Goal: Transaction & Acquisition: Purchase product/service

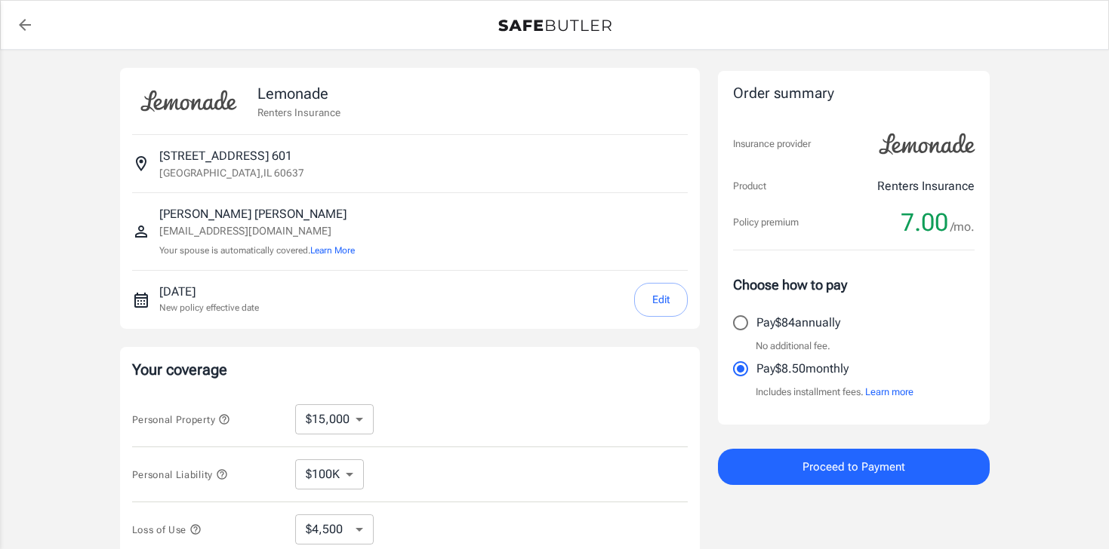
select select "15000"
select select "500"
click at [655, 296] on button "Edit" at bounding box center [661, 300] width 54 height 34
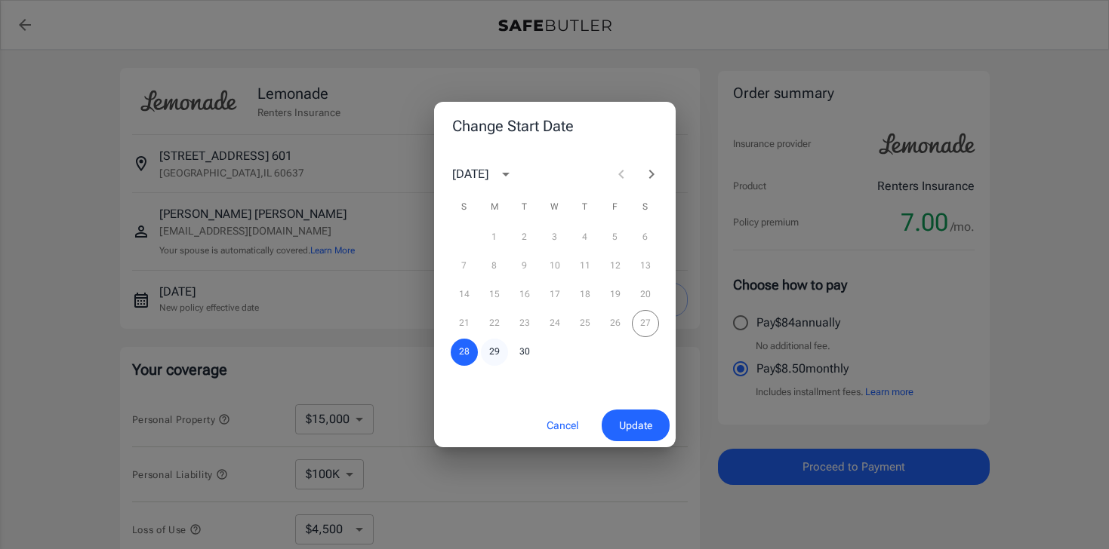
click at [491, 349] on button "29" at bounding box center [494, 352] width 27 height 27
click at [633, 428] on span "Update" at bounding box center [635, 426] width 33 height 19
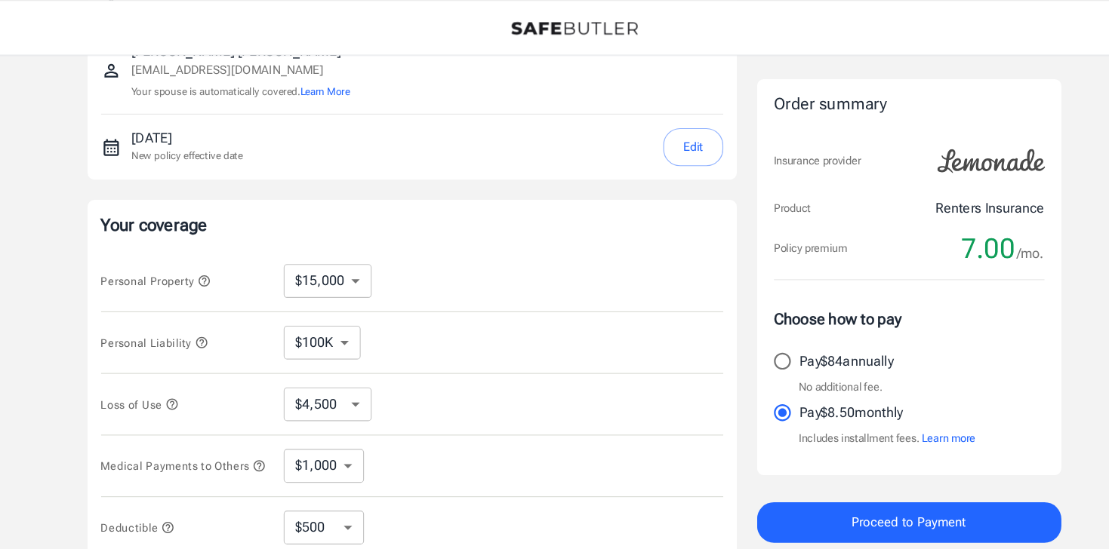
scroll to position [166, 0]
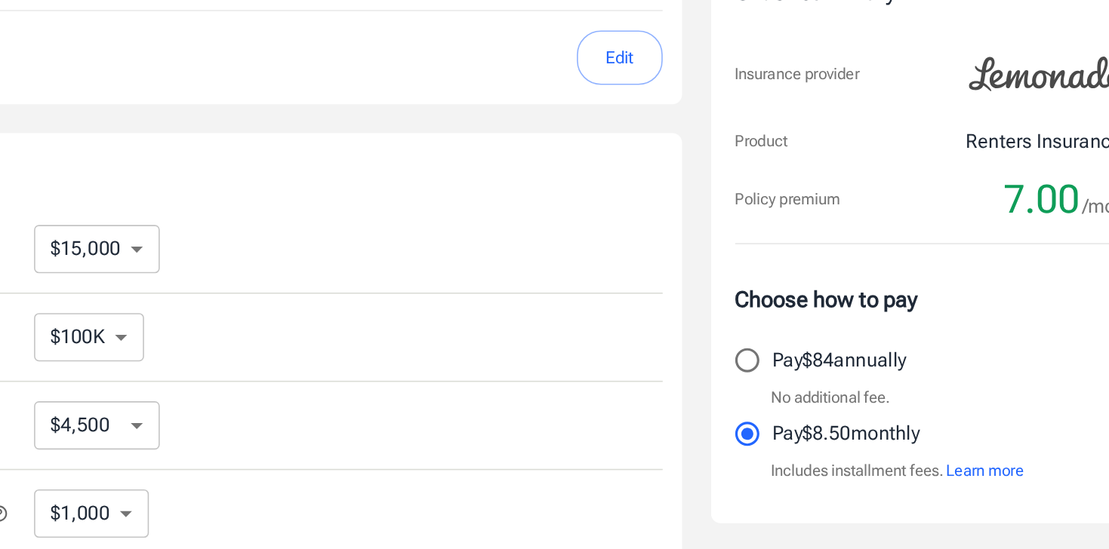
click at [814, 325] on p "Pay $84 annually" at bounding box center [798, 323] width 84 height 18
click at [756, 325] on input "Pay $84 annually" at bounding box center [741, 323] width 32 height 32
radio input "true"
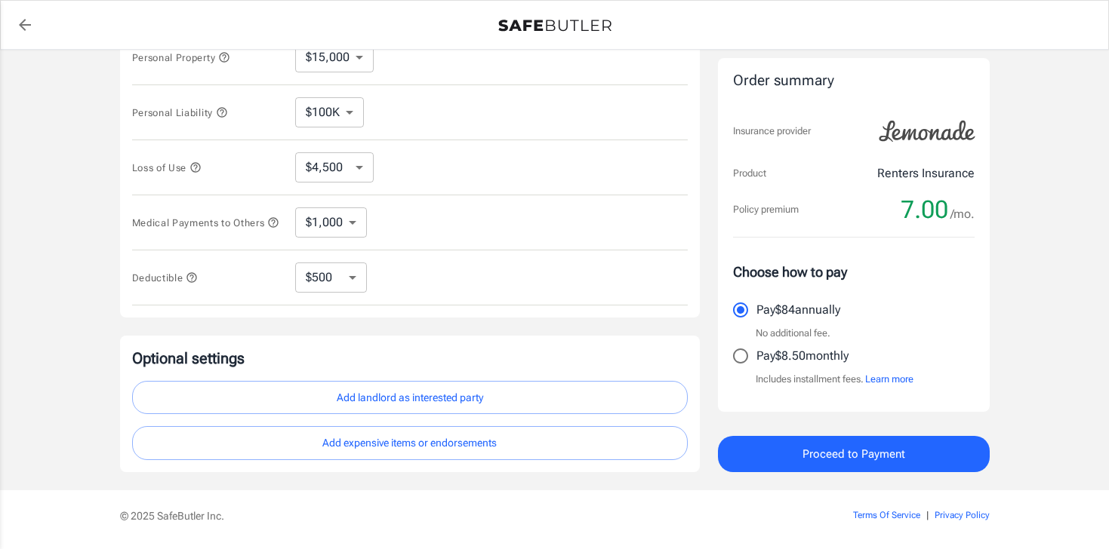
scroll to position [415, 0]
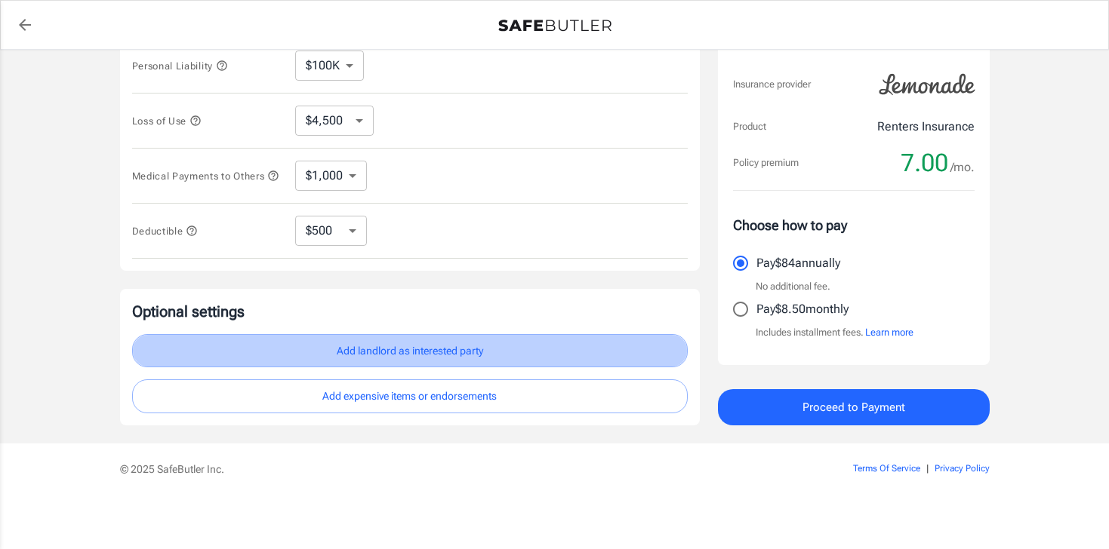
click at [405, 344] on button "Add landlord as interested party" at bounding box center [409, 351] width 555 height 34
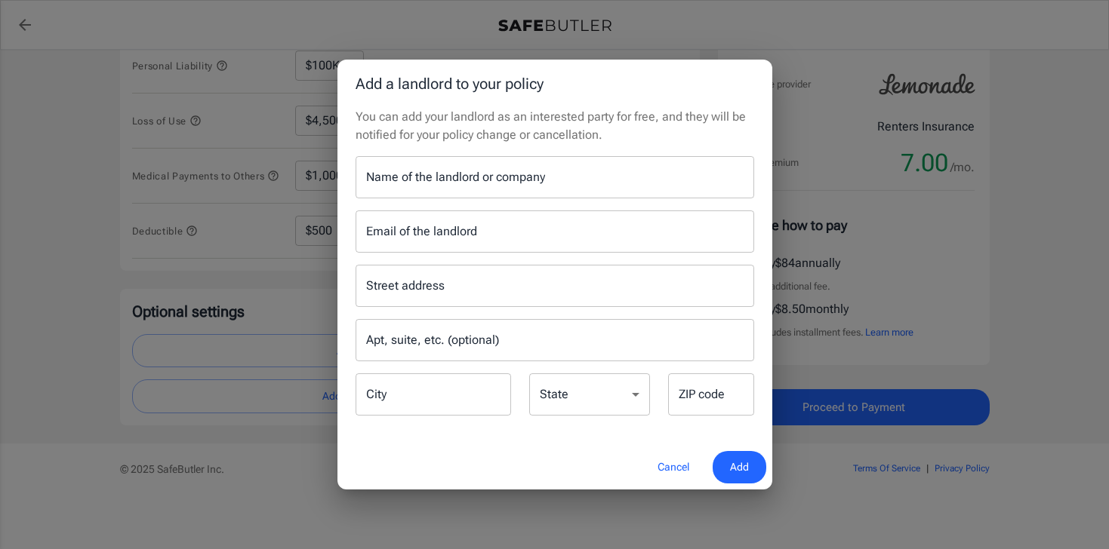
click at [456, 172] on div "Name of the landlord or company Name of the landlord or company" at bounding box center [554, 177] width 399 height 42
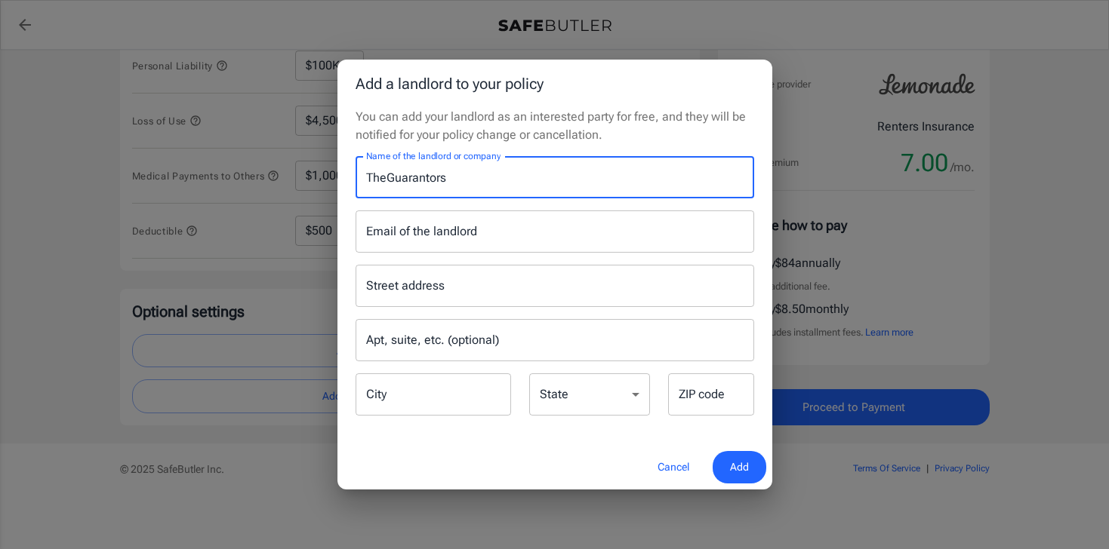
type input "TheGuarantors"
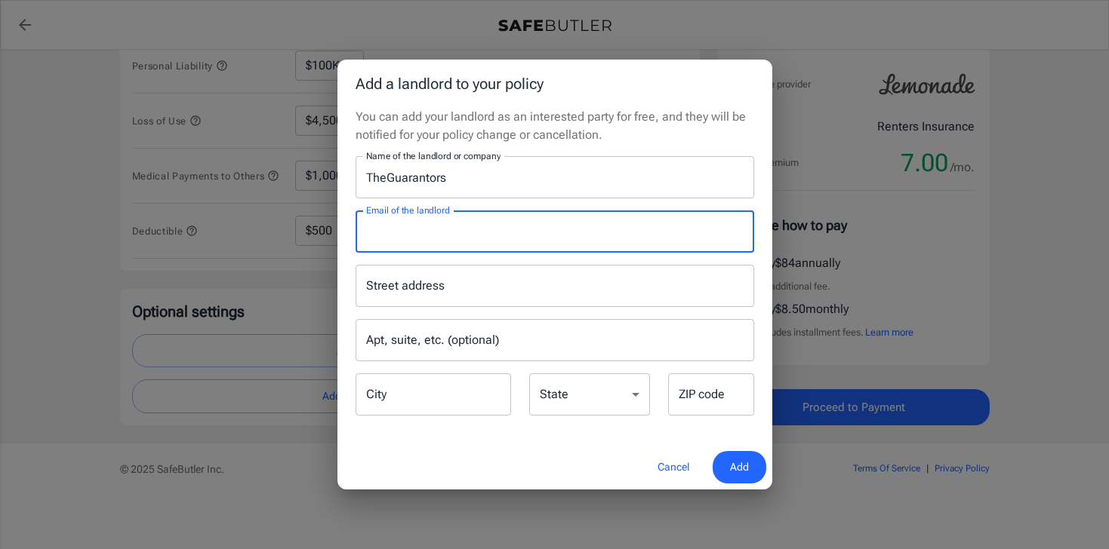
click at [639, 219] on input "Email of the landlord" at bounding box center [554, 232] width 399 height 42
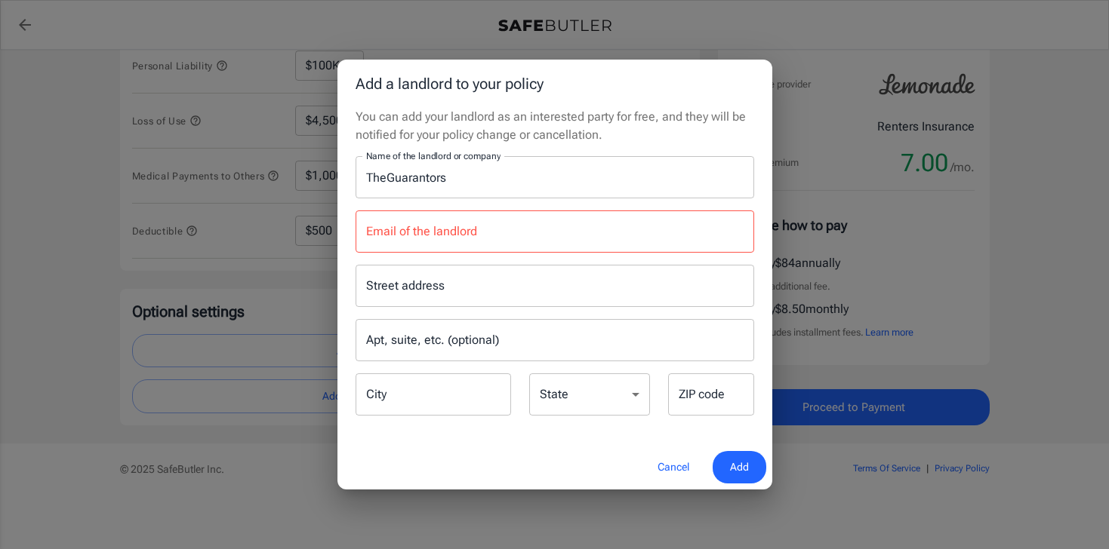
click at [354, 266] on div "Street address Street address" at bounding box center [554, 286] width 417 height 42
click at [401, 286] on input "Street address" at bounding box center [554, 286] width 385 height 29
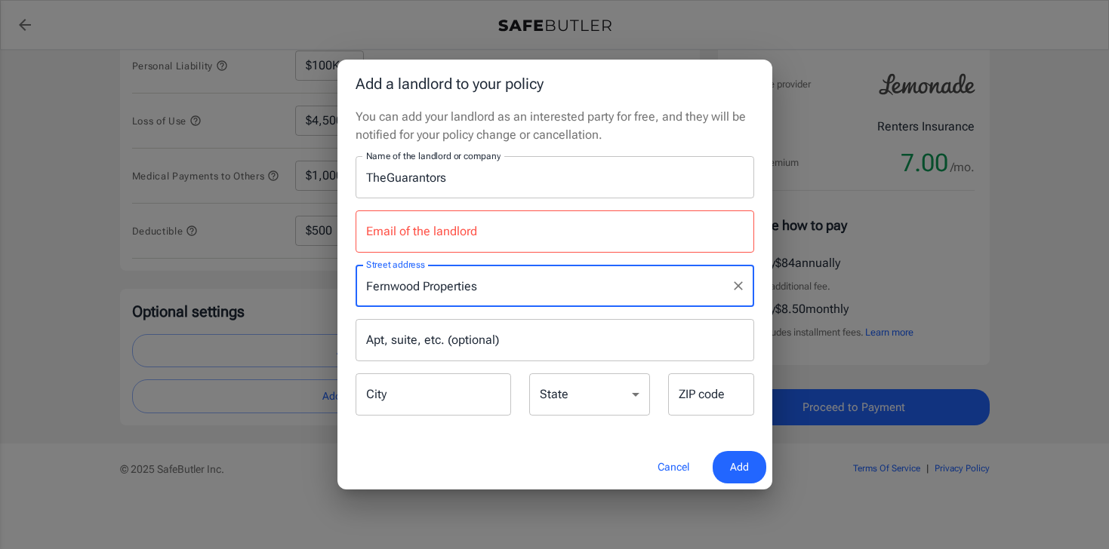
type input "Fernwood Properties"
click at [384, 351] on input "Apt, suite, etc. (optional)" at bounding box center [554, 340] width 399 height 42
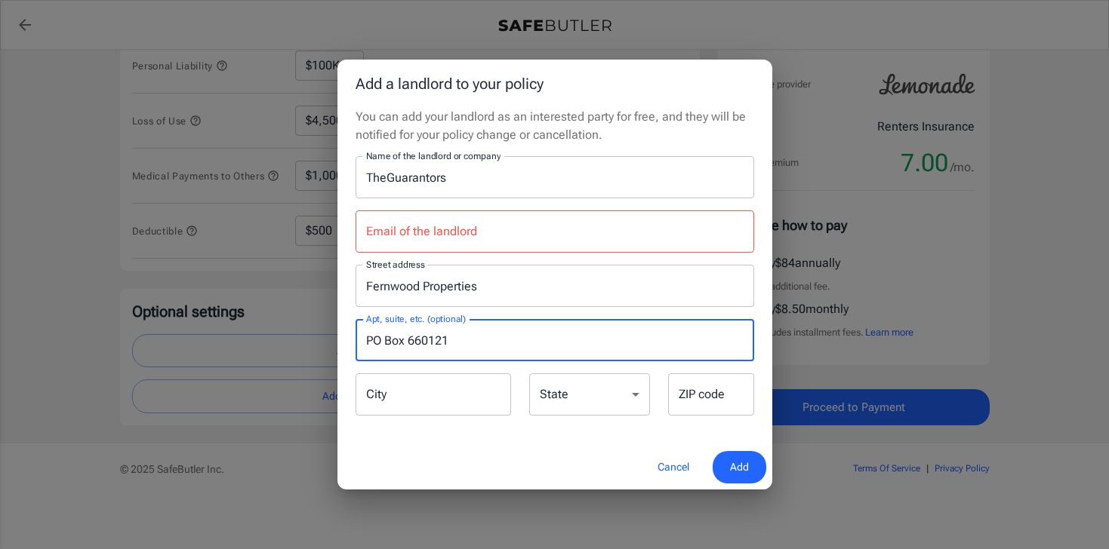
type input "PO Box 660121"
click at [401, 392] on input "City" at bounding box center [432, 395] width 155 height 42
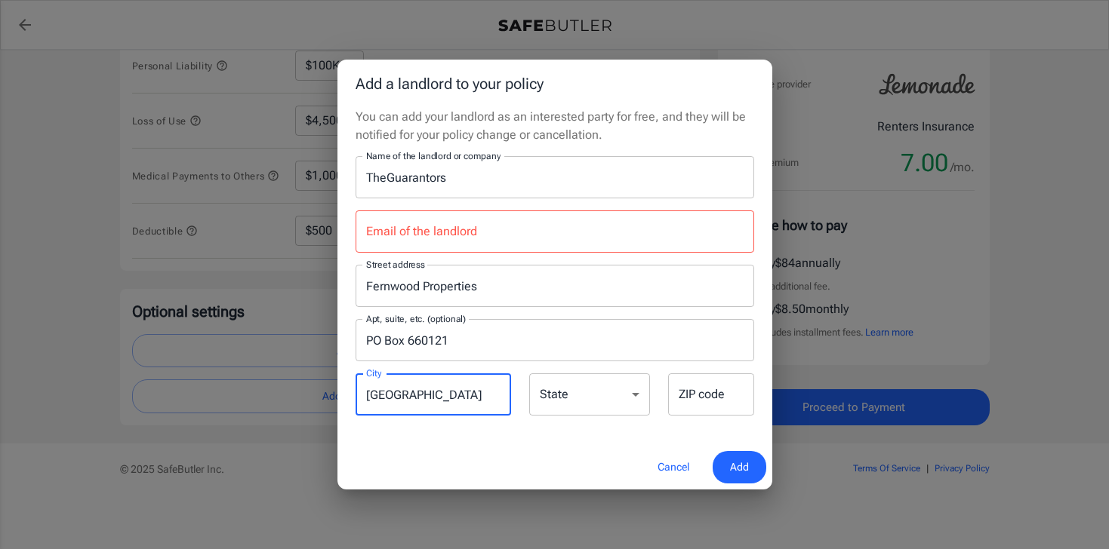
type input "[GEOGRAPHIC_DATA]"
click at [563, 384] on select "[US_STATE] [US_STATE] [US_STATE] [US_STATE] [US_STATE] [US_STATE] [US_STATE] [U…" at bounding box center [589, 395] width 121 height 42
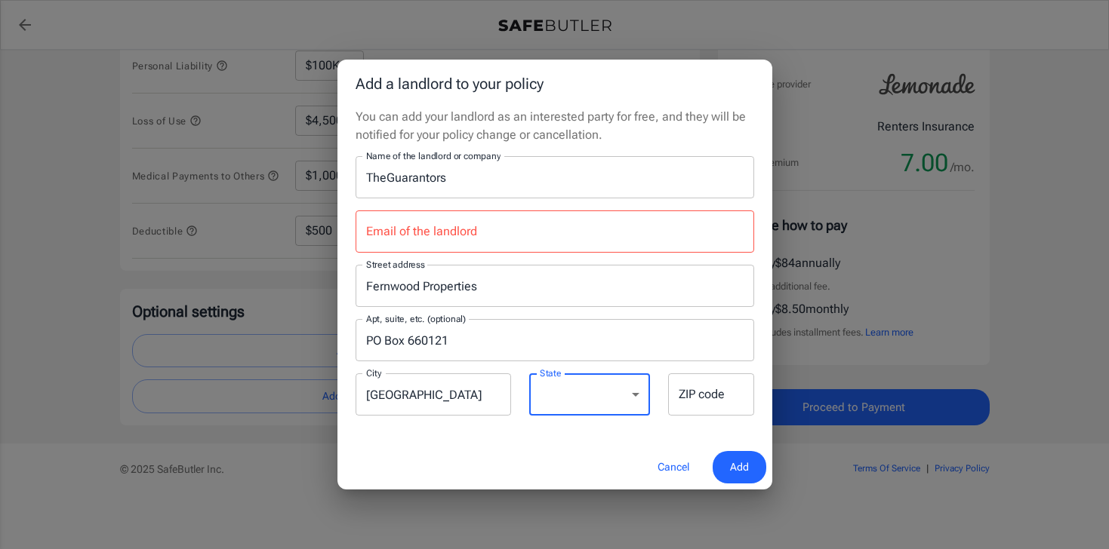
select select "[GEOGRAPHIC_DATA]"
click at [529, 374] on select "[US_STATE] [US_STATE] [US_STATE] [US_STATE] [US_STATE] [US_STATE] [US_STATE] [U…" at bounding box center [589, 395] width 121 height 42
click at [683, 386] on div "ZIP code ZIP code" at bounding box center [711, 395] width 86 height 42
type input "75266"
click at [583, 453] on div "Cancel Add" at bounding box center [554, 467] width 435 height 45
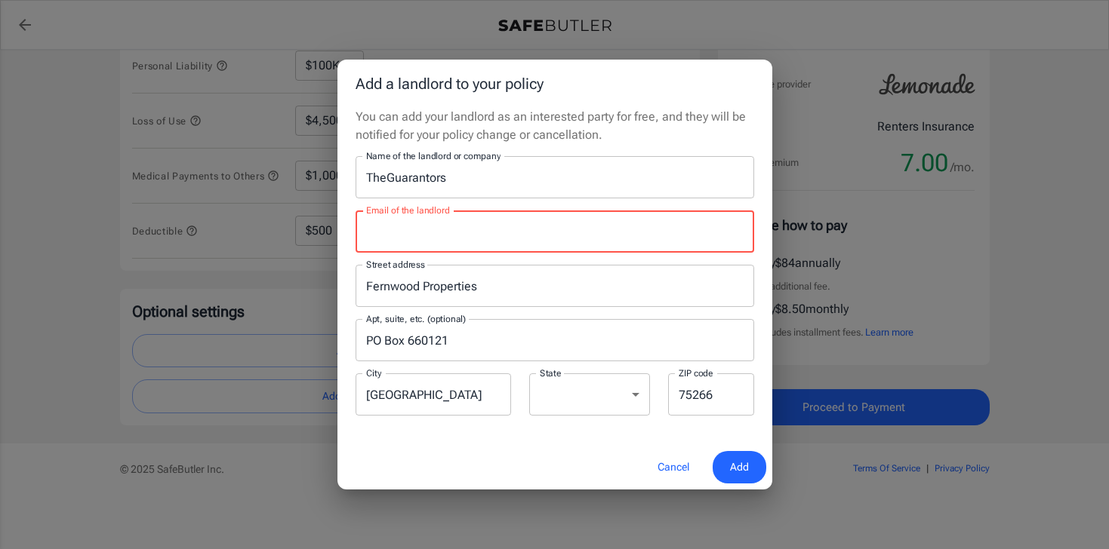
click at [503, 251] on input "Email of the landlord" at bounding box center [554, 232] width 399 height 42
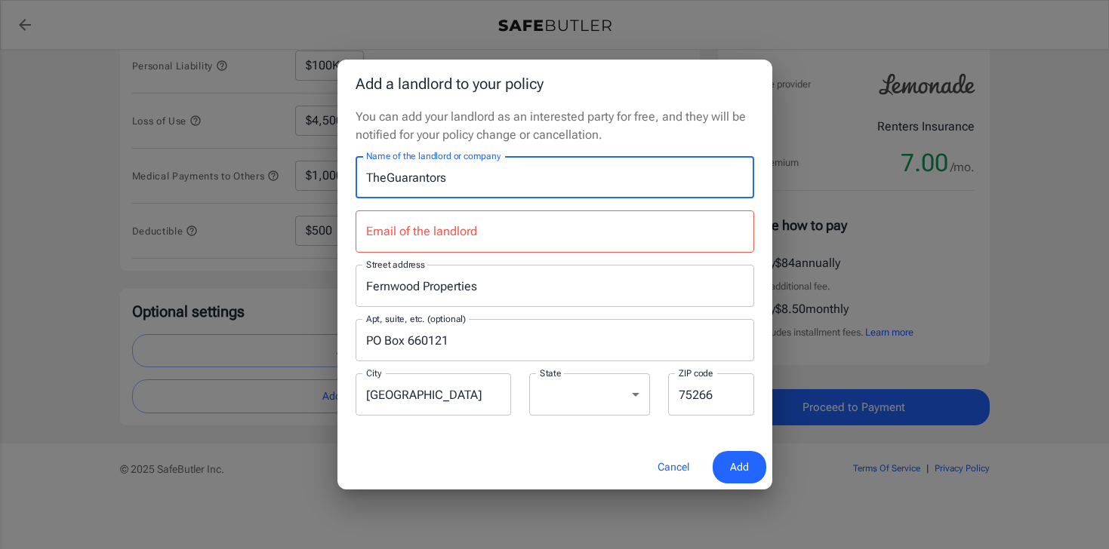
drag, startPoint x: 454, startPoint y: 180, endPoint x: 358, endPoint y: 180, distance: 95.9
click at [358, 180] on input "TheGuarantors" at bounding box center [554, 177] width 399 height 42
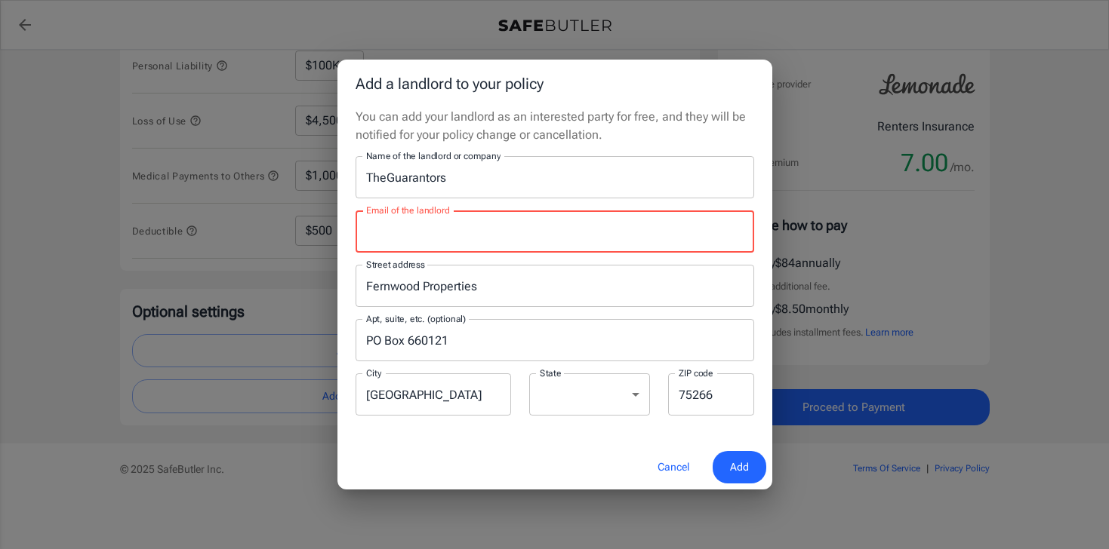
click at [414, 232] on div "Email of the landlord Email of the landlord" at bounding box center [554, 232] width 399 height 42
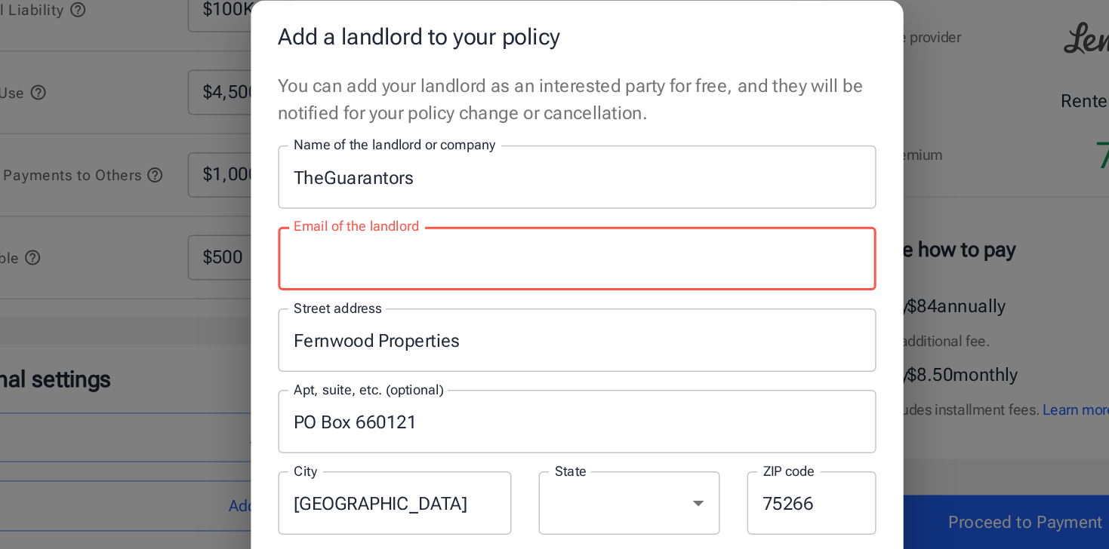
click at [506, 174] on input "TheGuarantors" at bounding box center [554, 177] width 399 height 42
click at [476, 222] on input "Email of the landlord" at bounding box center [554, 232] width 399 height 42
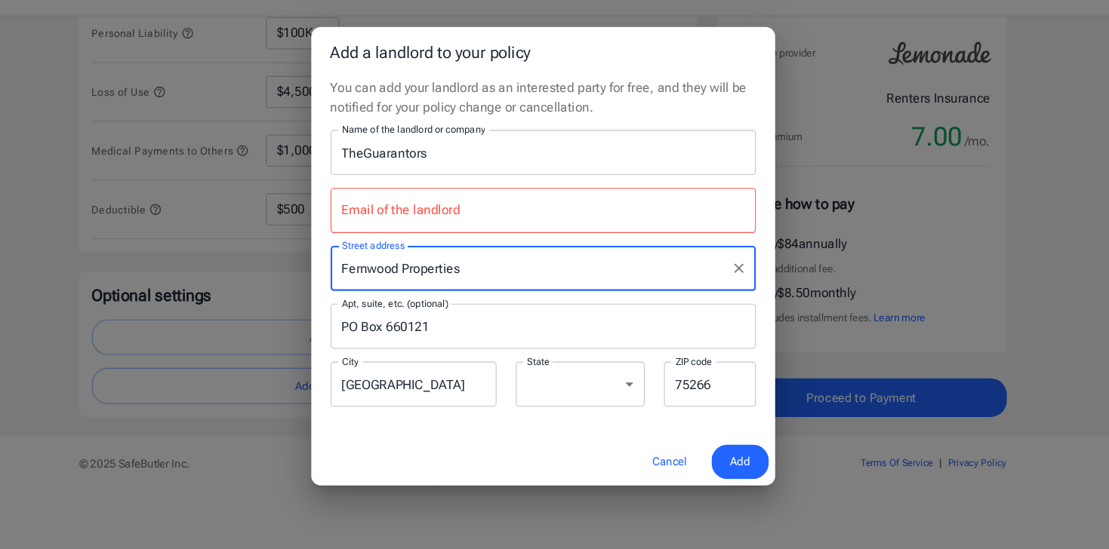
drag, startPoint x: 491, startPoint y: 288, endPoint x: 298, endPoint y: 288, distance: 192.5
click at [298, 288] on div "Add a landlord to your policy You can add your landlord as an interested party …" at bounding box center [554, 274] width 1109 height 549
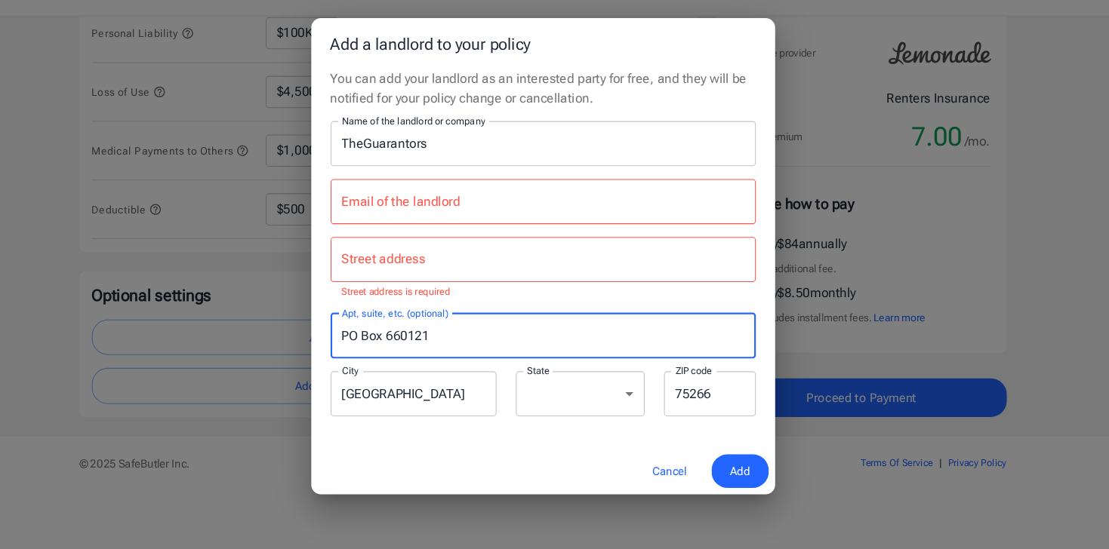
drag, startPoint x: 489, startPoint y: 353, endPoint x: 303, endPoint y: 340, distance: 186.9
click at [303, 340] on div "Add a landlord to your policy You can add your landlord as an interested party …" at bounding box center [554, 274] width 1109 height 549
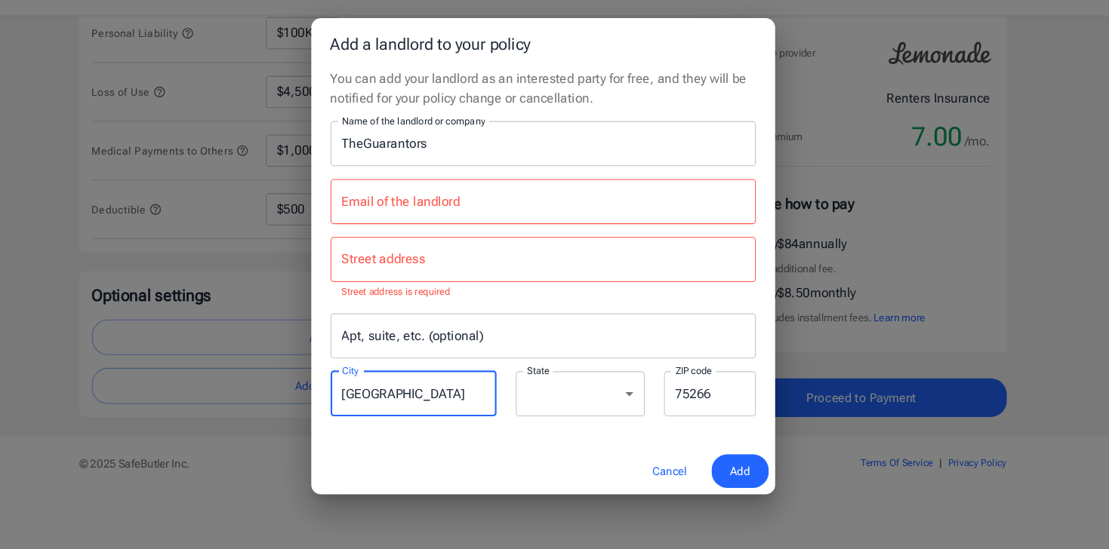
drag, startPoint x: 424, startPoint y: 403, endPoint x: 355, endPoint y: 397, distance: 68.9
click at [355, 397] on input "[GEOGRAPHIC_DATA]" at bounding box center [432, 404] width 155 height 42
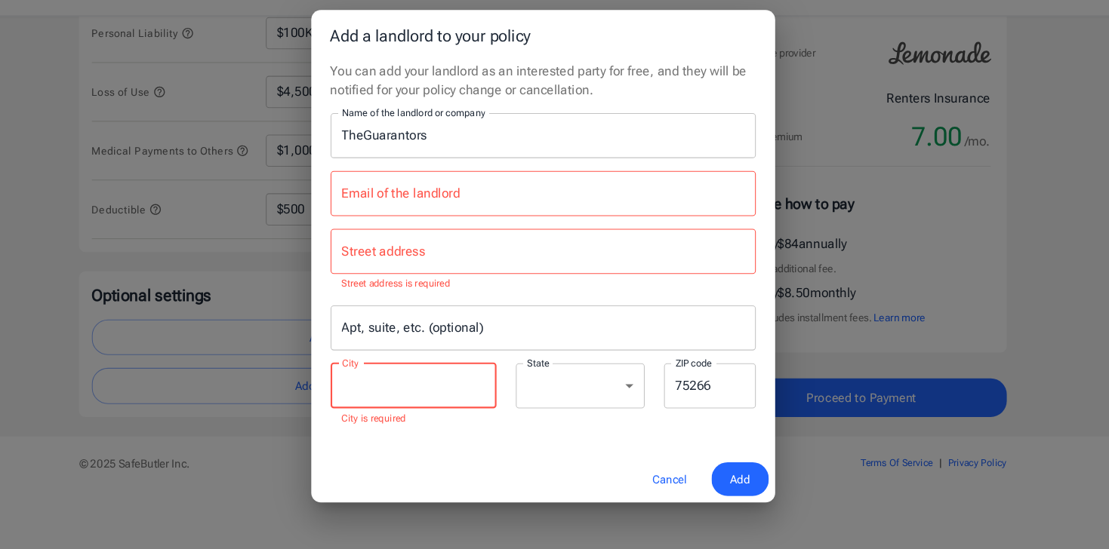
click at [588, 405] on select "[US_STATE] [US_STATE] [US_STATE] [US_STATE] [US_STATE] [US_STATE] [US_STATE] [U…" at bounding box center [589, 396] width 121 height 42
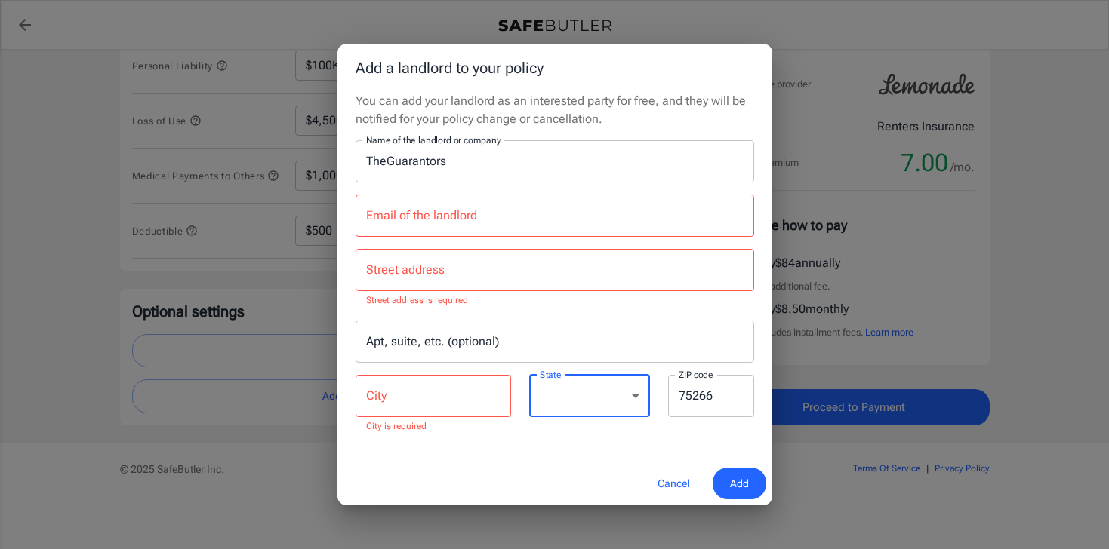
click at [466, 220] on input "Email of the landlord" at bounding box center [554, 216] width 399 height 42
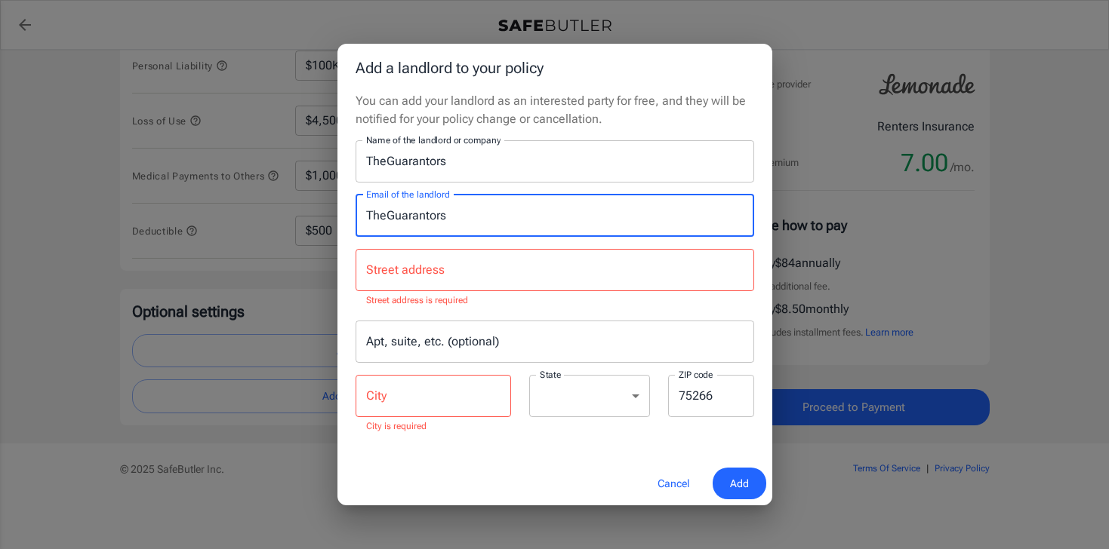
click at [523, 307] on p "Street address is required" at bounding box center [554, 301] width 377 height 15
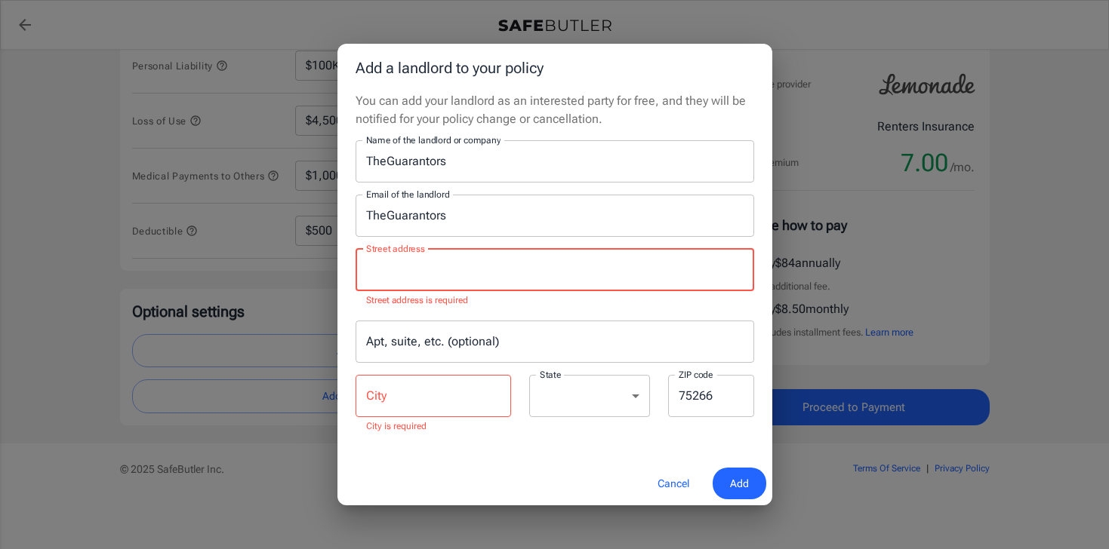
click at [522, 277] on input "Street address" at bounding box center [554, 270] width 385 height 29
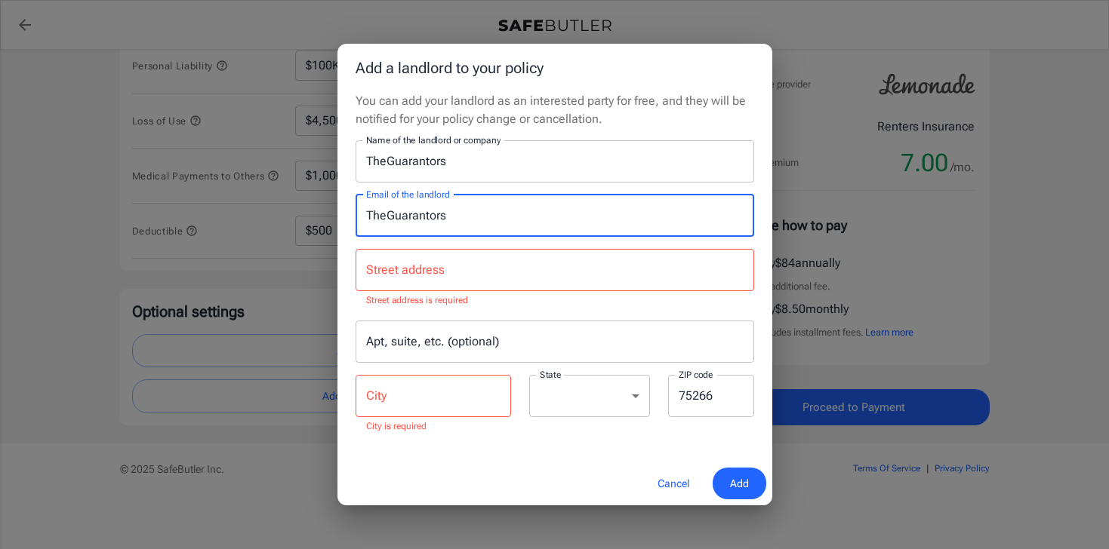
drag, startPoint x: 506, startPoint y: 223, endPoint x: 344, endPoint y: 225, distance: 161.5
click at [344, 225] on div "You can add your landlord as an interested party for free, and they will be not…" at bounding box center [554, 277] width 435 height 370
drag, startPoint x: 450, startPoint y: 220, endPoint x: 371, endPoint y: 221, distance: 79.3
click at [371, 220] on input "TheGuarantors" at bounding box center [554, 216] width 399 height 42
type input "T"
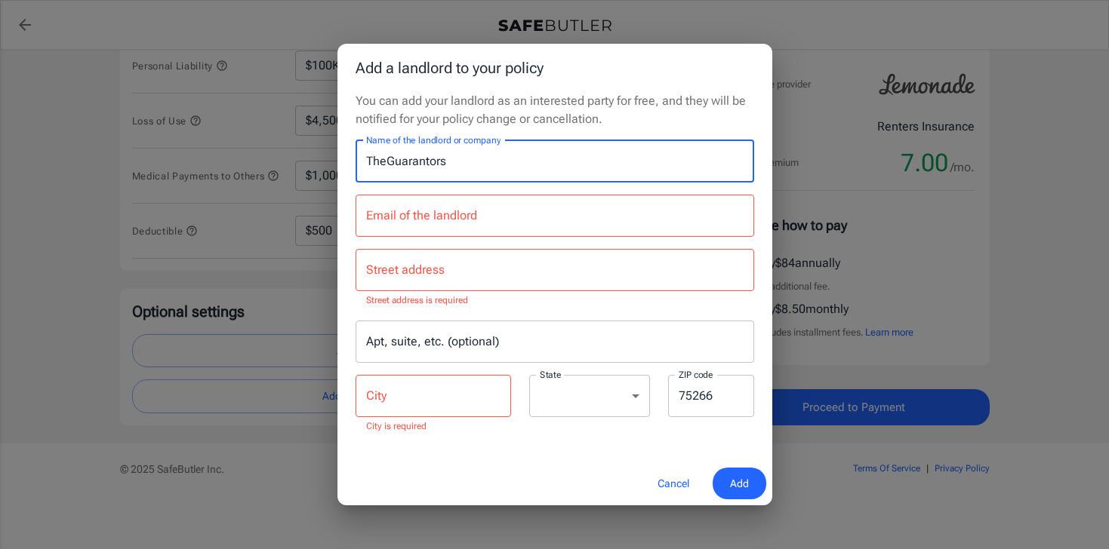
drag, startPoint x: 480, startPoint y: 163, endPoint x: 249, endPoint y: 163, distance: 230.9
click at [249, 163] on div "Add a landlord to your policy You can add your landlord as an interested party …" at bounding box center [554, 274] width 1109 height 549
type input "Fernwood Properties"
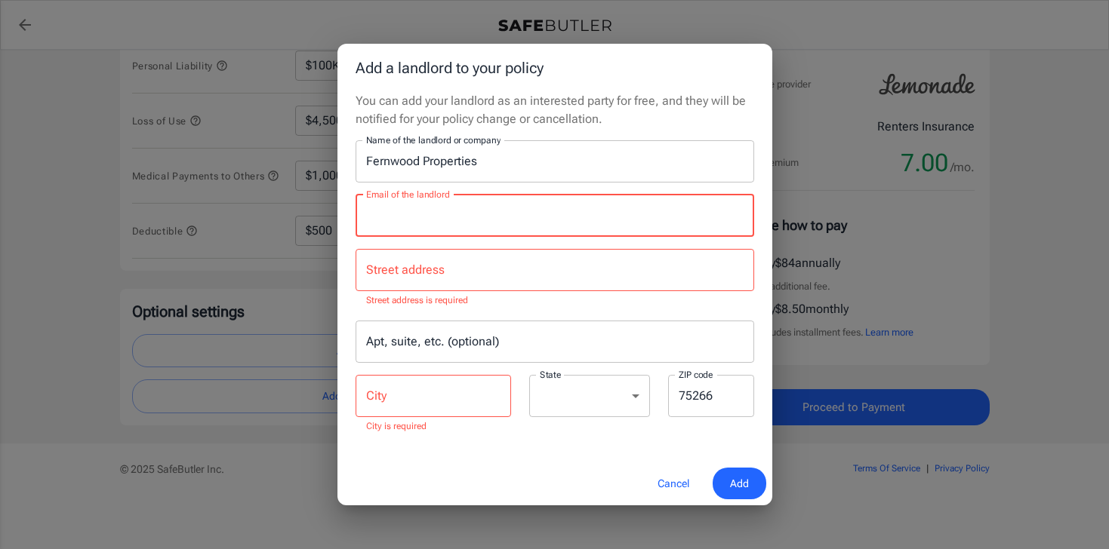
click at [440, 220] on input "Email of the landlord" at bounding box center [554, 216] width 399 height 42
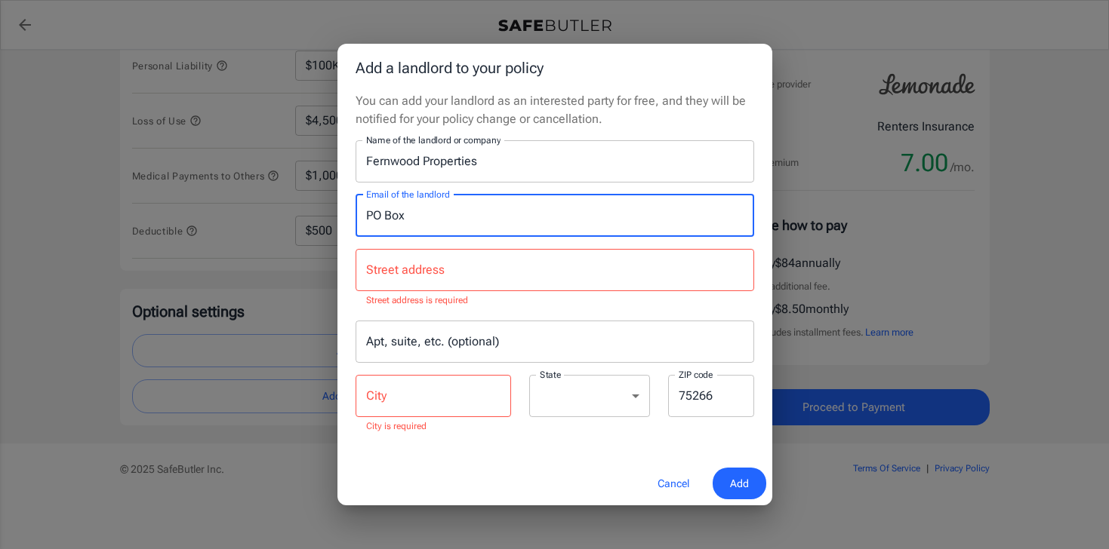
drag, startPoint x: 487, startPoint y: 225, endPoint x: 338, endPoint y: 224, distance: 148.7
click at [340, 224] on div "You can add your landlord as an interested party for free, and they will be not…" at bounding box center [554, 277] width 435 height 370
type input "P"
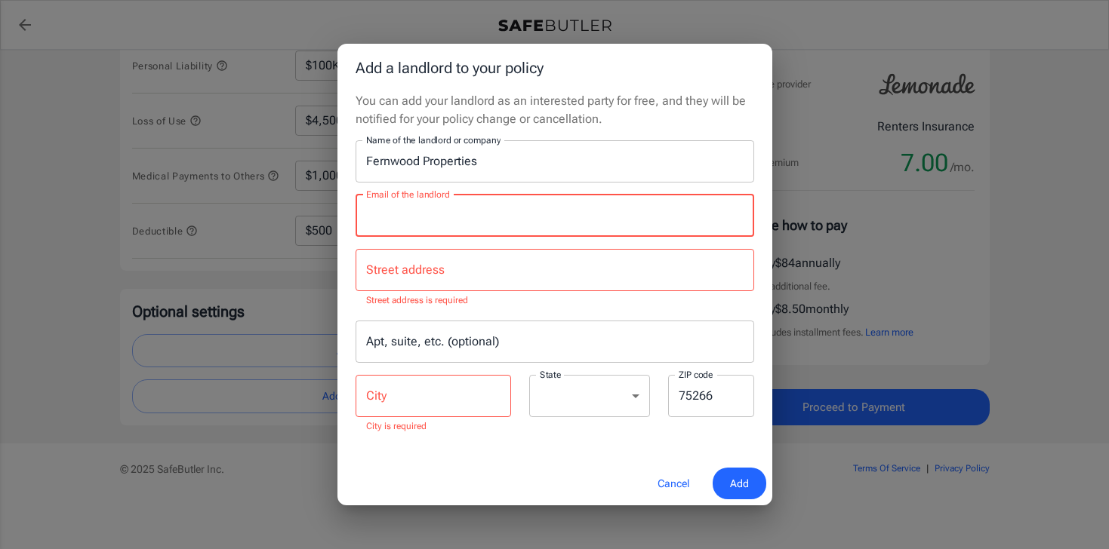
click at [459, 275] on input "Street address" at bounding box center [554, 270] width 385 height 29
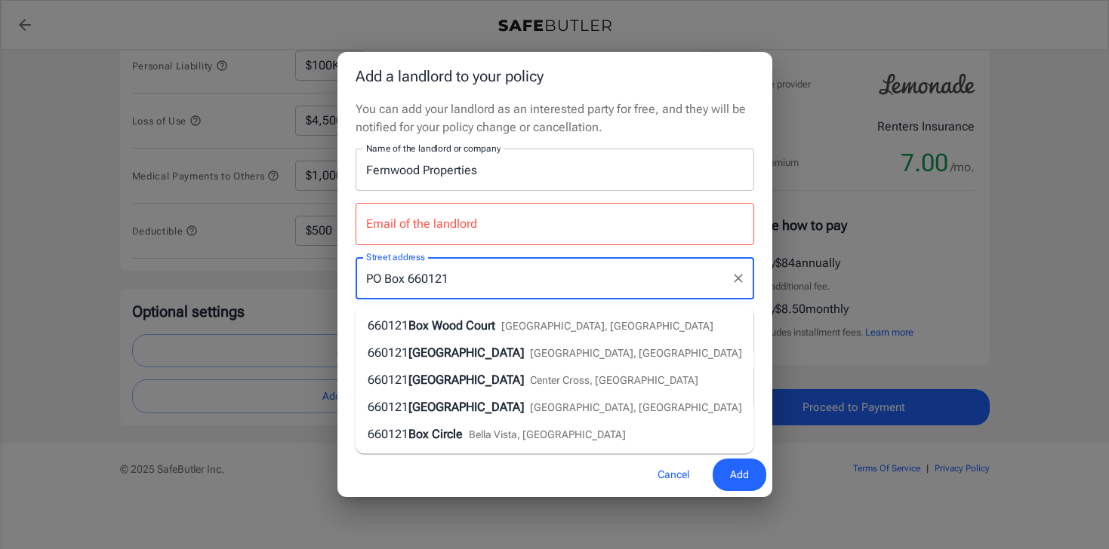
type input "PO Box 660121"
click at [492, 245] on input "Email of the landlord" at bounding box center [554, 224] width 399 height 42
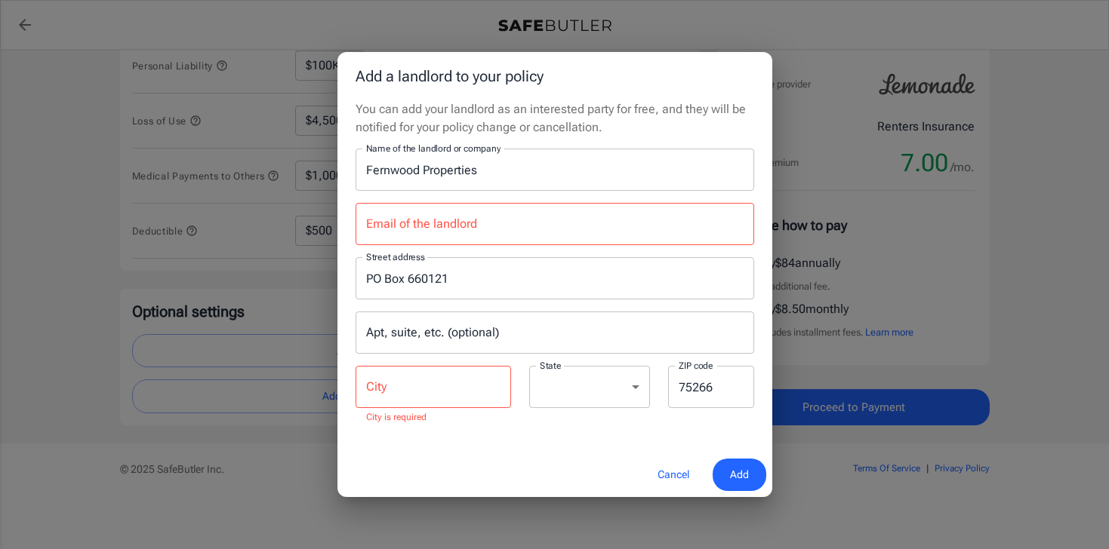
click at [346, 269] on div "Street address [GEOGRAPHIC_DATA]" at bounding box center [554, 278] width 417 height 42
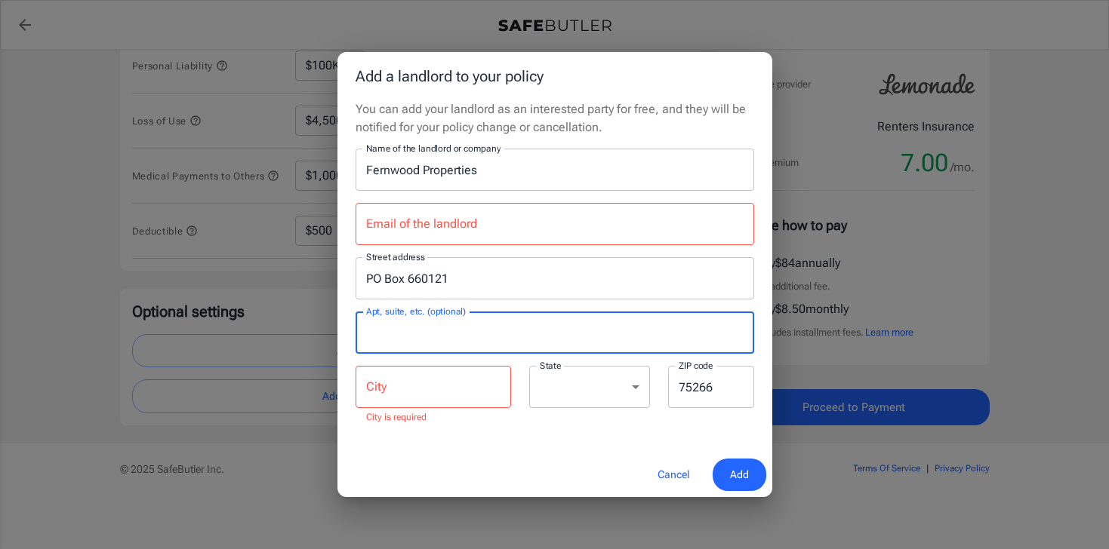
click at [414, 333] on input "Apt, suite, etc. (optional)" at bounding box center [554, 333] width 399 height 42
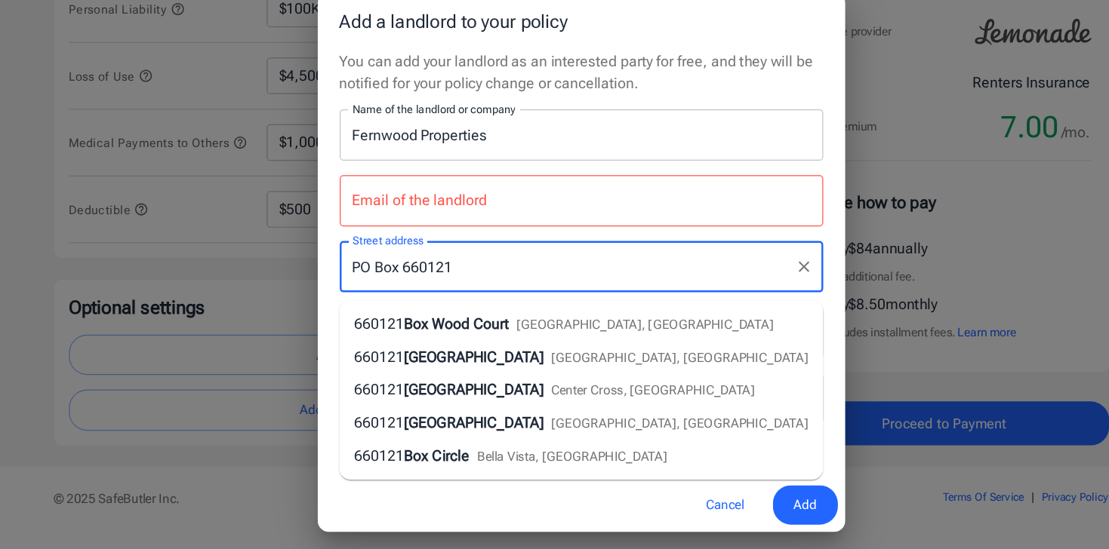
drag, startPoint x: 459, startPoint y: 279, endPoint x: 340, endPoint y: 282, distance: 119.3
click at [340, 282] on div "You can add your landlord as an interested party for free, and they will be not…" at bounding box center [554, 276] width 435 height 352
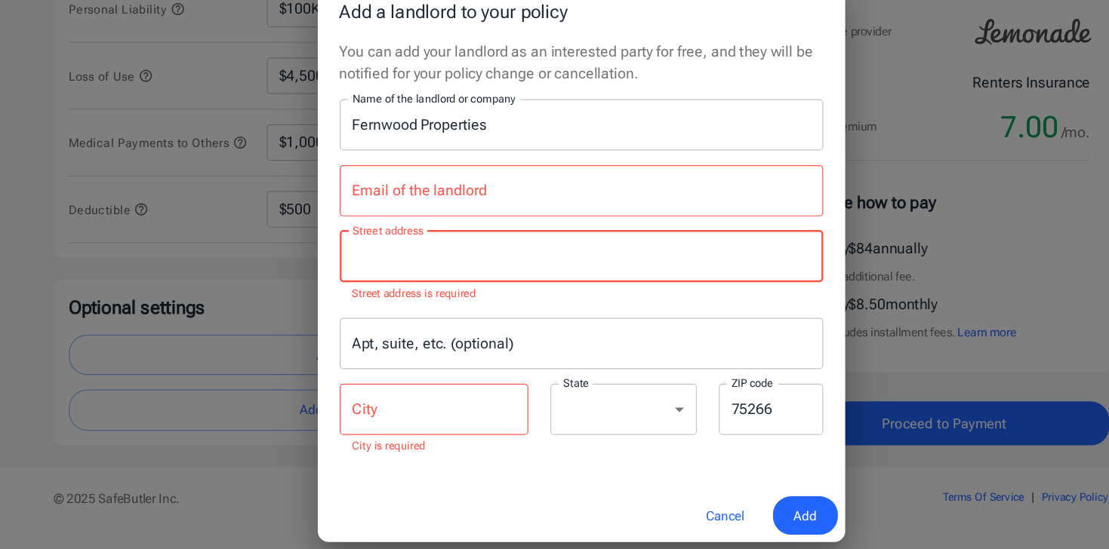
click at [391, 345] on input "Apt, suite, etc. (optional)" at bounding box center [554, 342] width 399 height 42
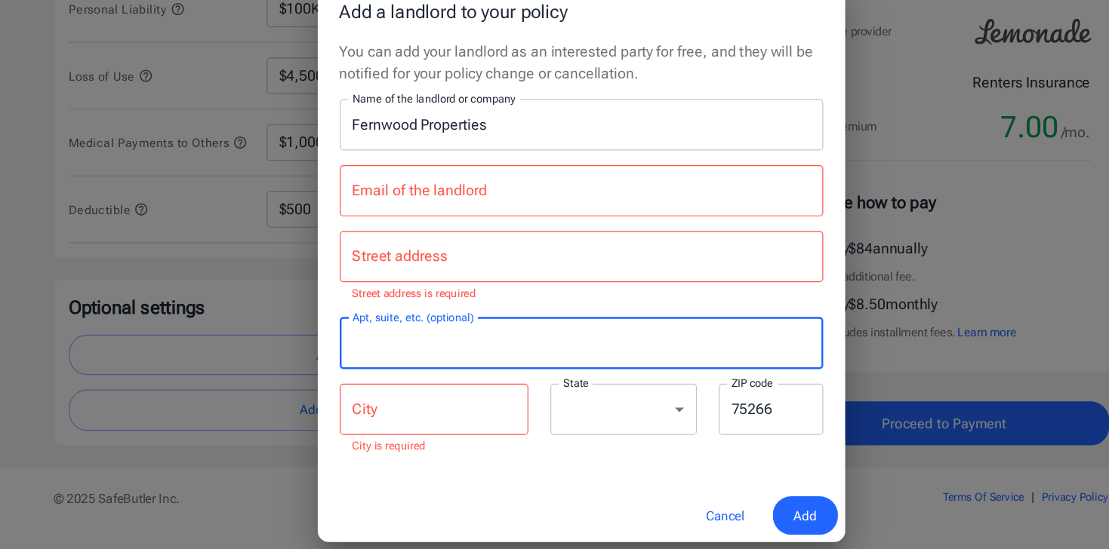
paste input "PO Box 660121"
drag, startPoint x: 458, startPoint y: 341, endPoint x: 325, endPoint y: 341, distance: 133.6
click at [325, 341] on div "Add a landlord to your policy You can add your landlord as an interested party …" at bounding box center [554, 274] width 1109 height 549
type input "PO Box 660121"
click at [418, 278] on input "Street address" at bounding box center [554, 270] width 385 height 29
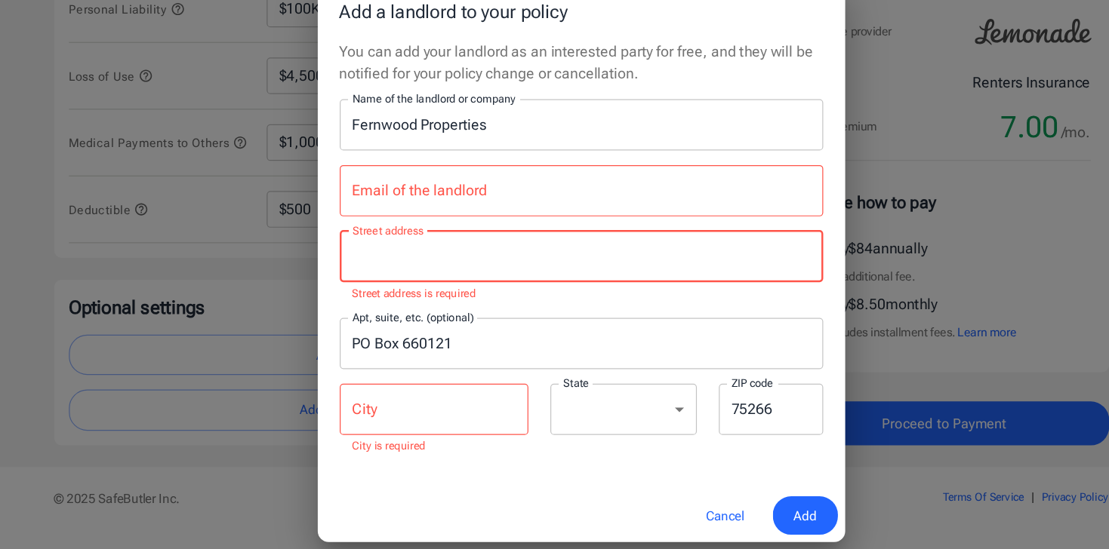
click at [392, 282] on input "Street address" at bounding box center [554, 270] width 385 height 29
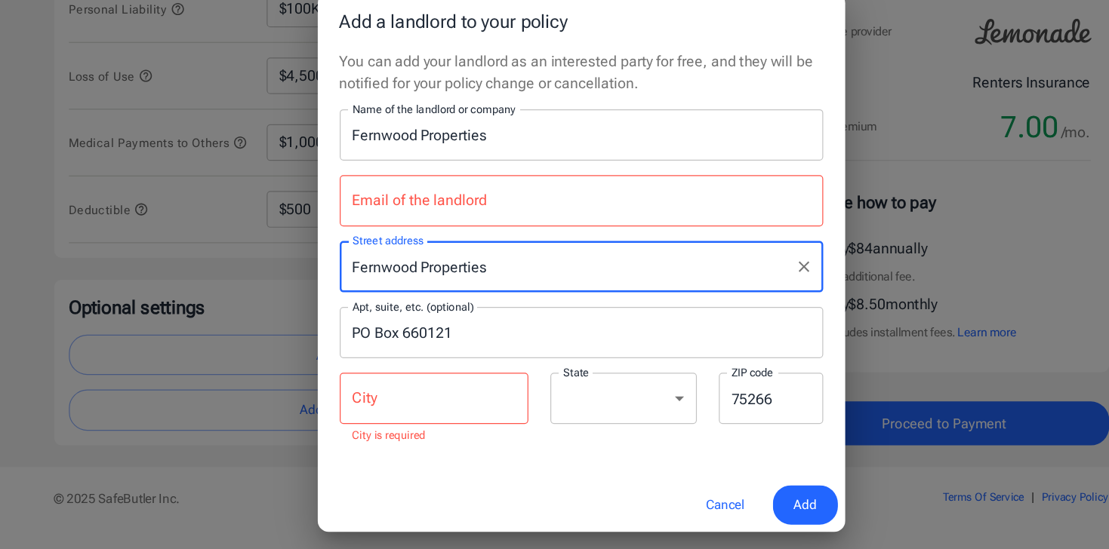
type input "Fernwood Properties"
click at [472, 324] on input "PO Box 660121" at bounding box center [554, 333] width 399 height 42
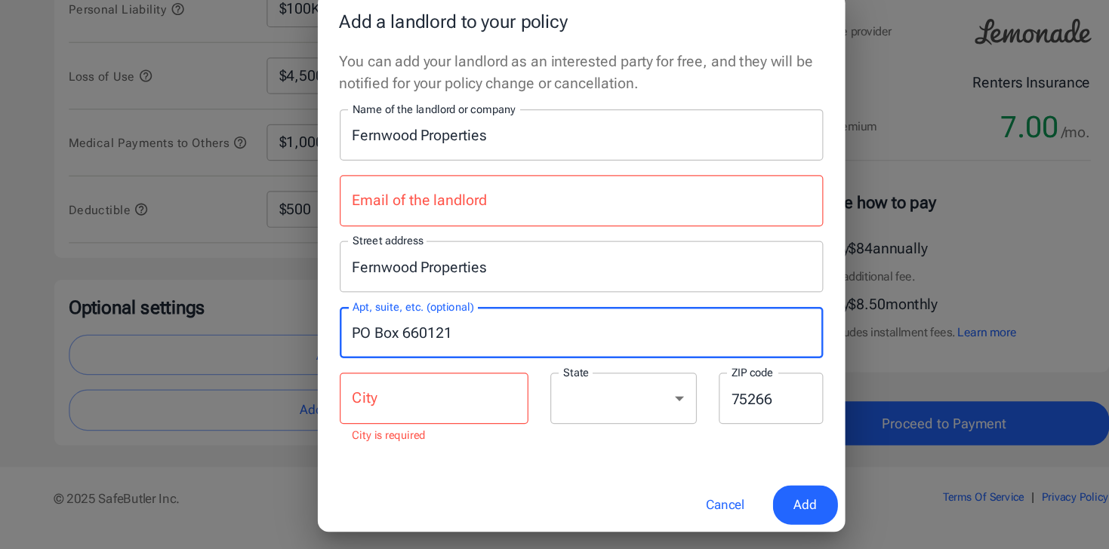
click at [462, 332] on input "PO Box 660121" at bounding box center [554, 333] width 399 height 42
click at [396, 391] on input "City" at bounding box center [432, 387] width 155 height 42
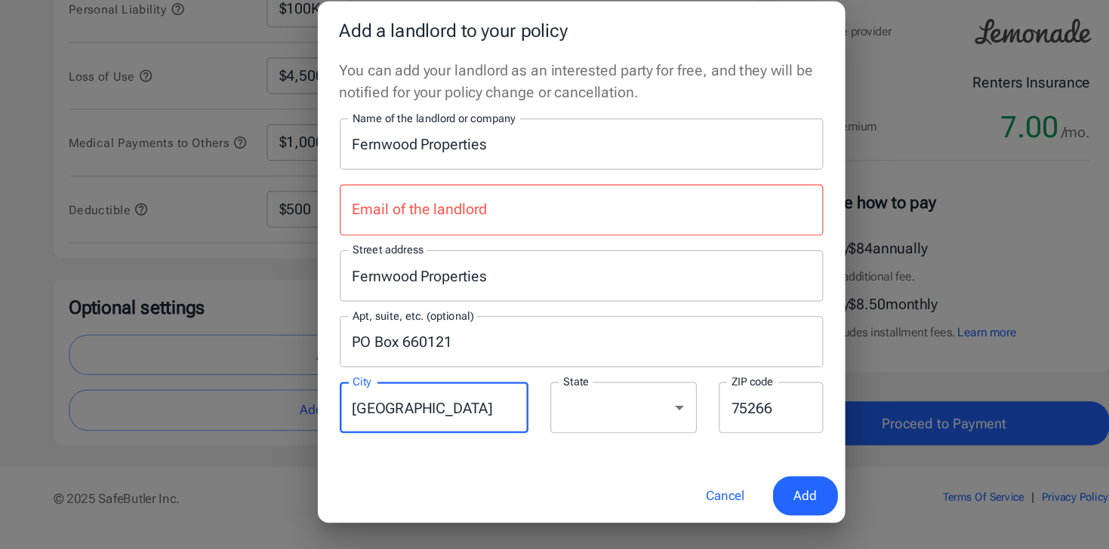
type input "[GEOGRAPHIC_DATA]"
click at [398, 432] on div "You can add your landlord as an interested party for free, and they will be not…" at bounding box center [554, 276] width 435 height 337
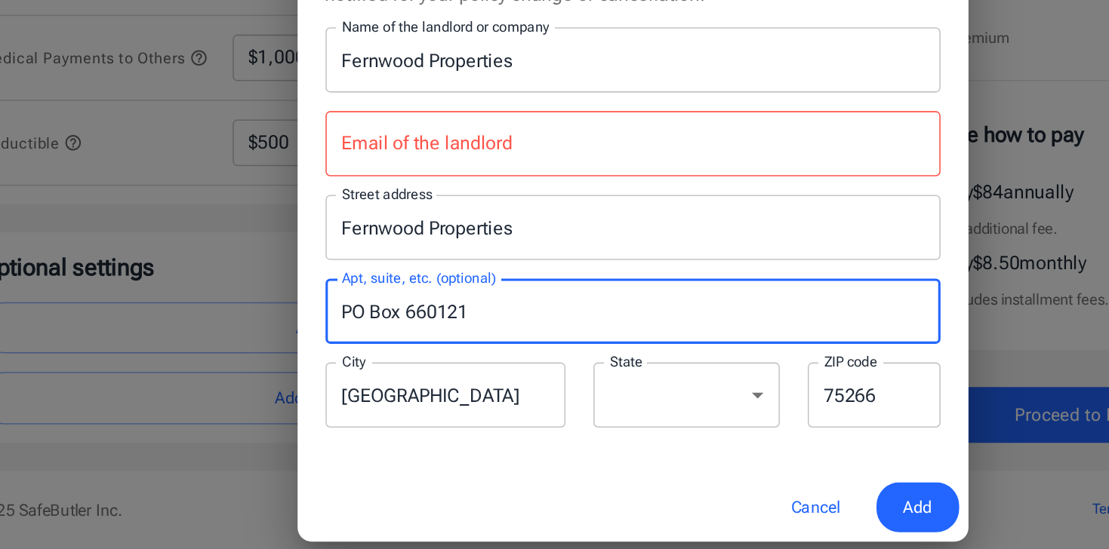
click at [464, 333] on input "PO Box 660121" at bounding box center [554, 340] width 399 height 42
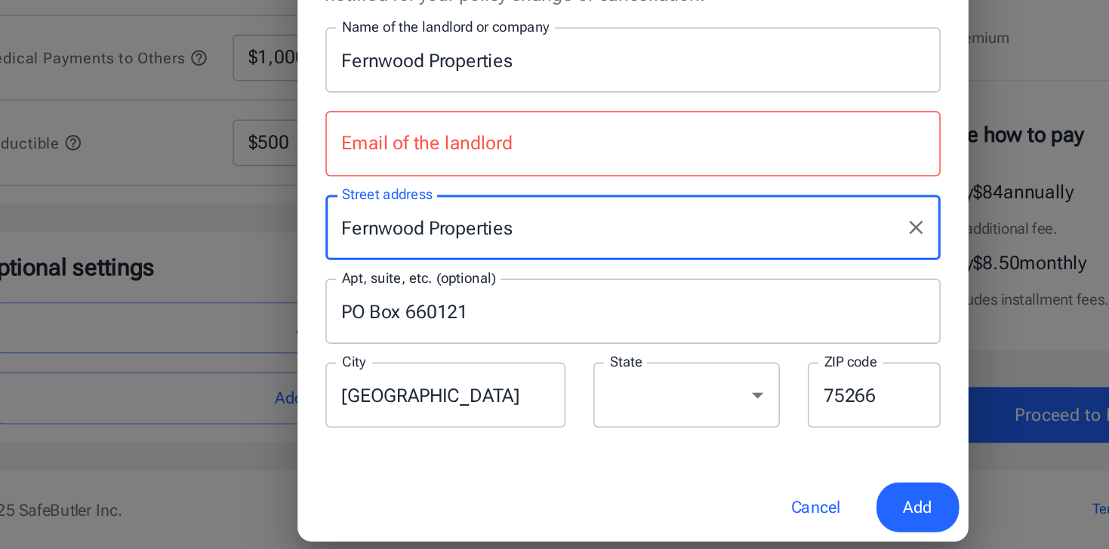
click at [466, 282] on input "Fernwood Properties" at bounding box center [543, 286] width 362 height 29
click at [483, 288] on input "Fernwood Properties" at bounding box center [543, 286] width 362 height 29
click at [440, 235] on input "Email of the landlord" at bounding box center [554, 232] width 399 height 42
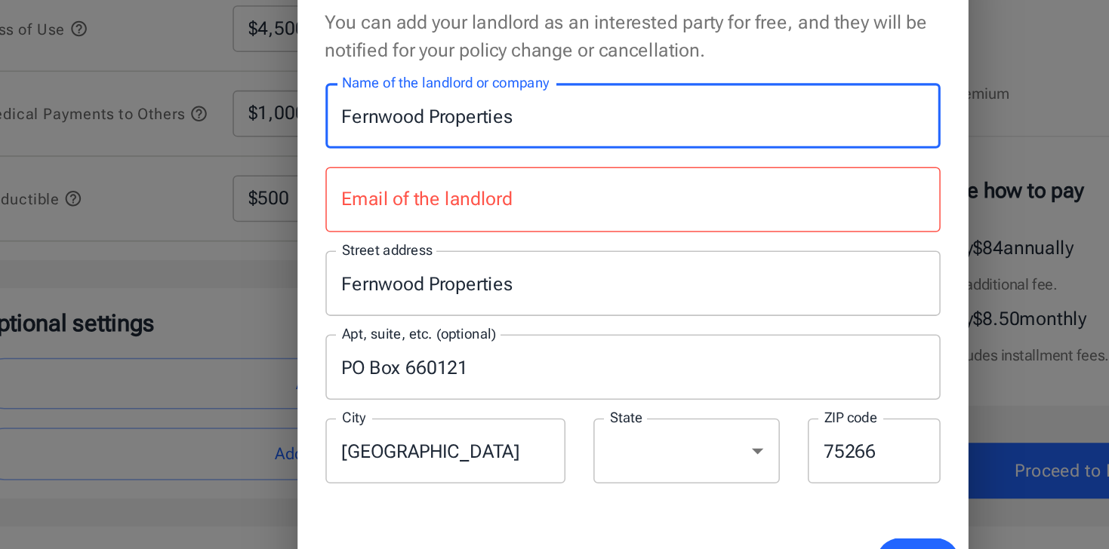
drag, startPoint x: 451, startPoint y: 173, endPoint x: 362, endPoint y: 171, distance: 89.1
click at [361, 171] on input "Fernwood Properties" at bounding box center [554, 177] width 399 height 42
click at [488, 232] on input "Email of the landlord" at bounding box center [554, 232] width 399 height 42
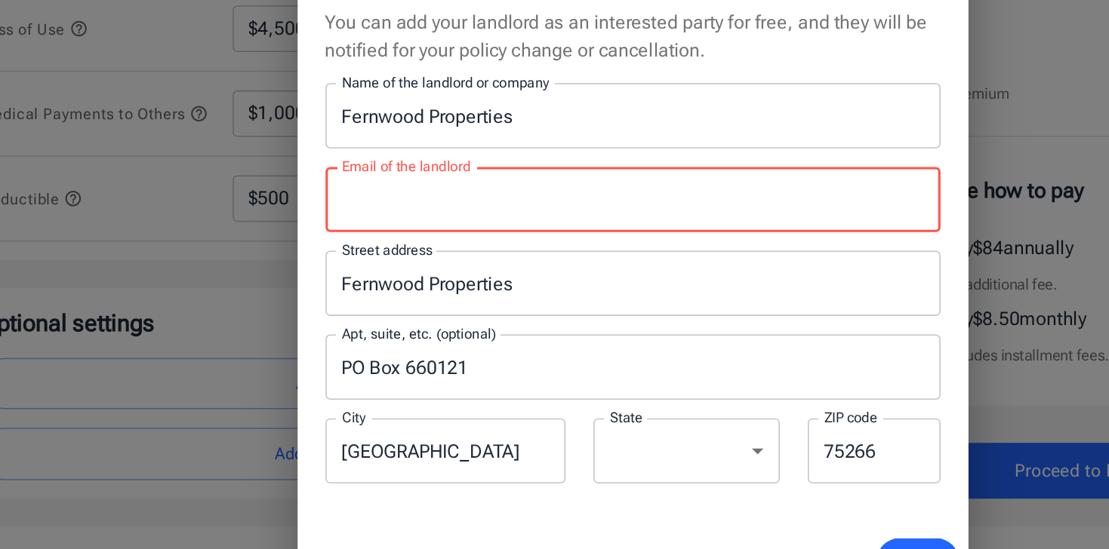
paste input "[EMAIL_ADDRESS][DOMAIN_NAME],"
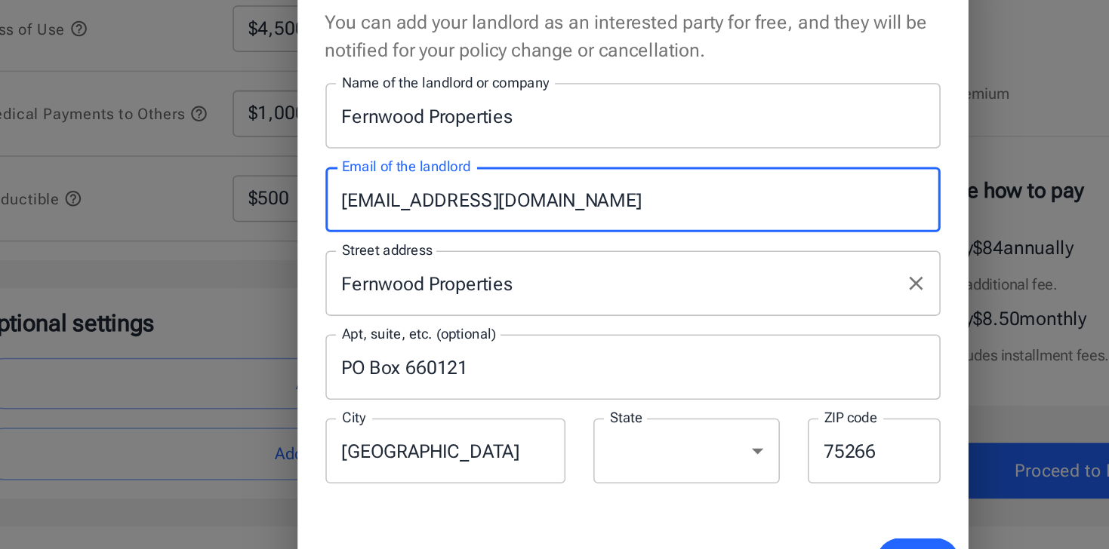
type input "[EMAIL_ADDRESS][DOMAIN_NAME]"
click at [494, 264] on div "Street address Fernwood Properties Street address Apt, suite, etc. (optional) […" at bounding box center [554, 335] width 417 height 165
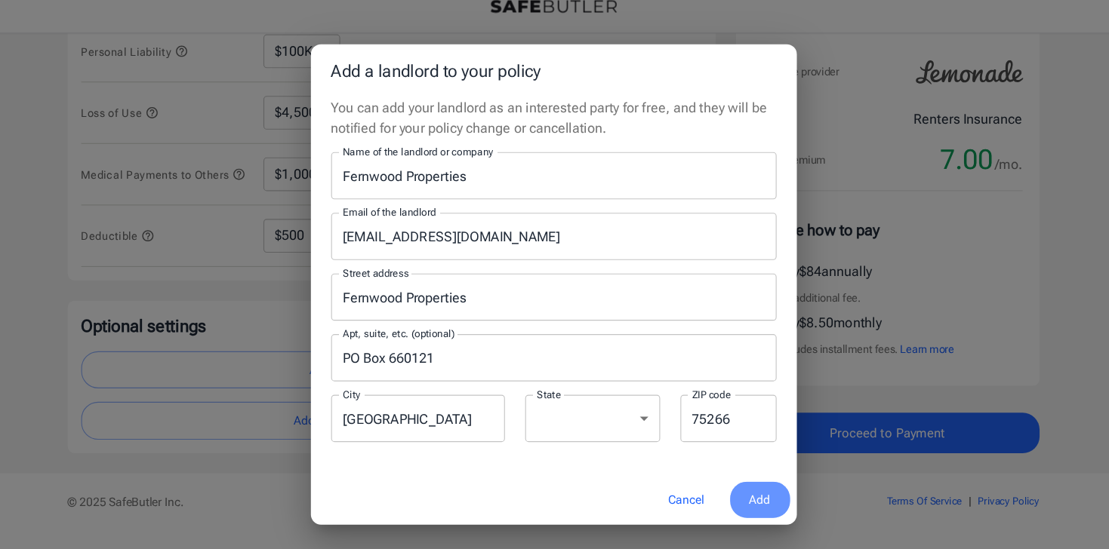
click at [753, 471] on button "Add" at bounding box center [739, 467] width 54 height 32
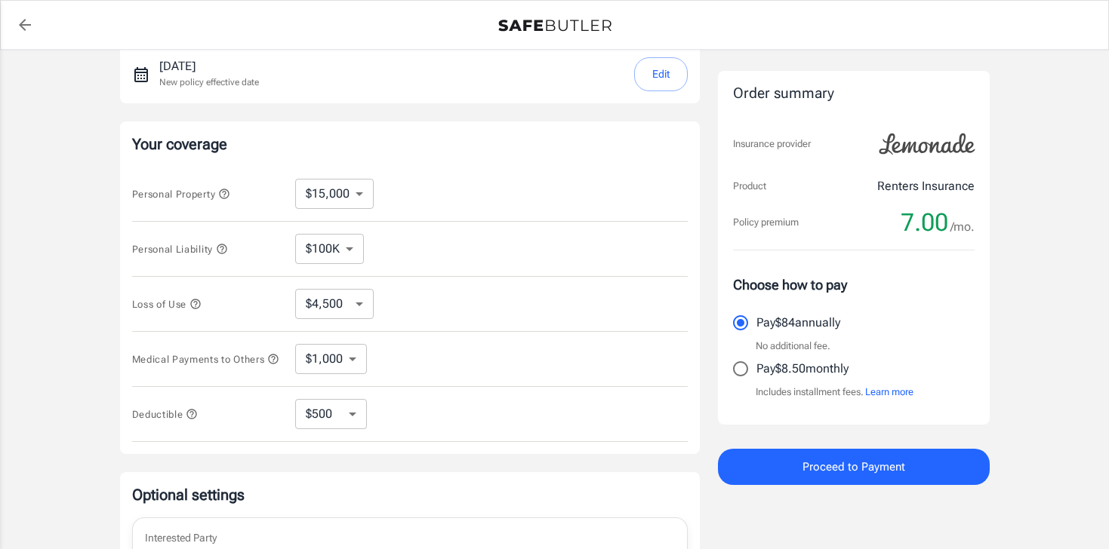
scroll to position [226, 0]
click at [327, 365] on select "$1,000 $2,000 $3,000 $4,000 $5,000" at bounding box center [331, 358] width 72 height 30
click at [295, 346] on select "$1,000 $2,000 $3,000 $4,000 $5,000" at bounding box center [331, 358] width 72 height 30
click at [328, 414] on select "$250 $500 $1,000 $2,500" at bounding box center [331, 414] width 72 height 30
select select "250"
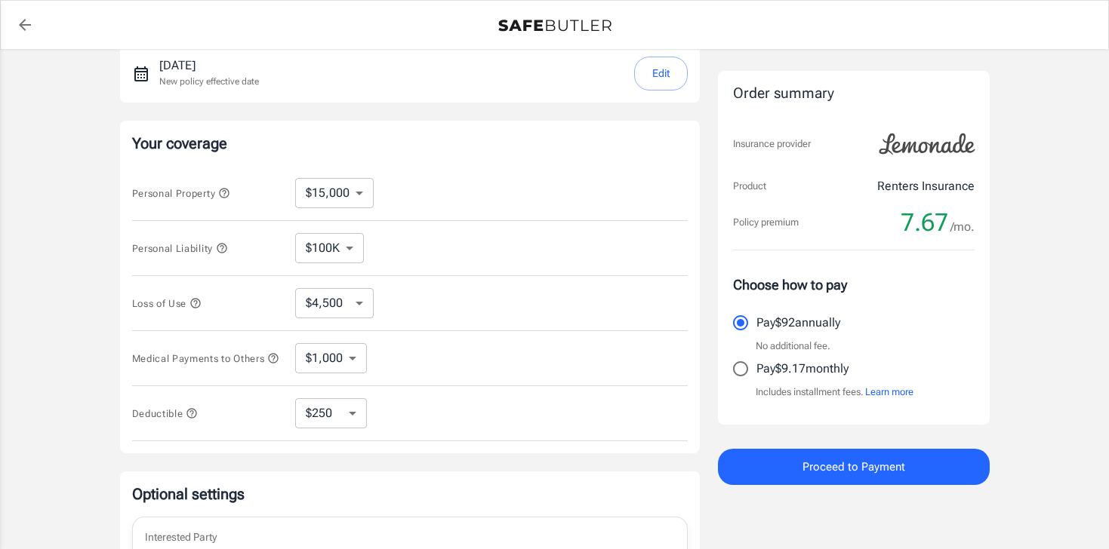
click at [317, 415] on select "$250 $500 $1,000 $2,500" at bounding box center [331, 414] width 72 height 30
select select "500"
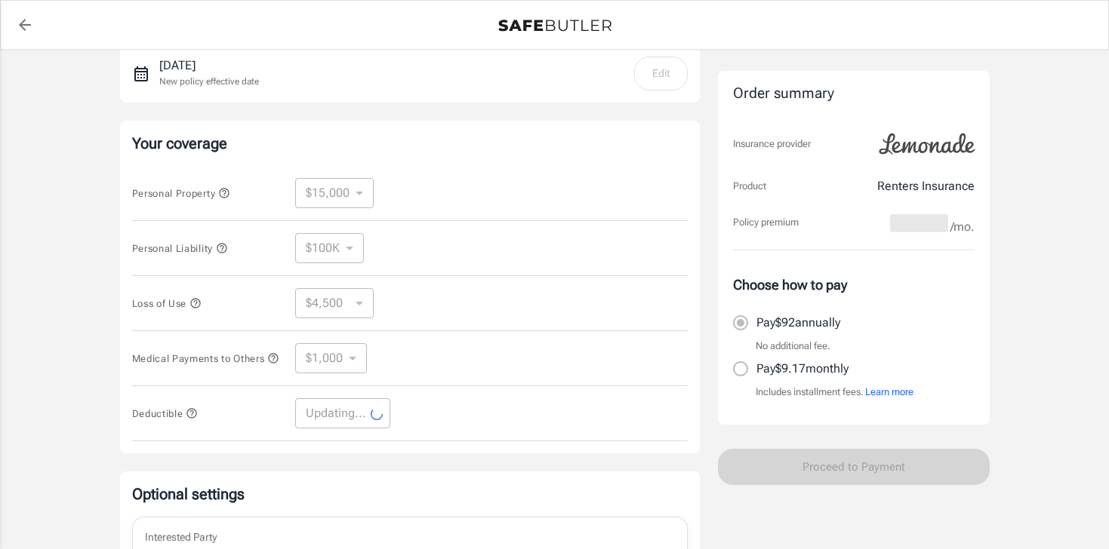
select select "500"
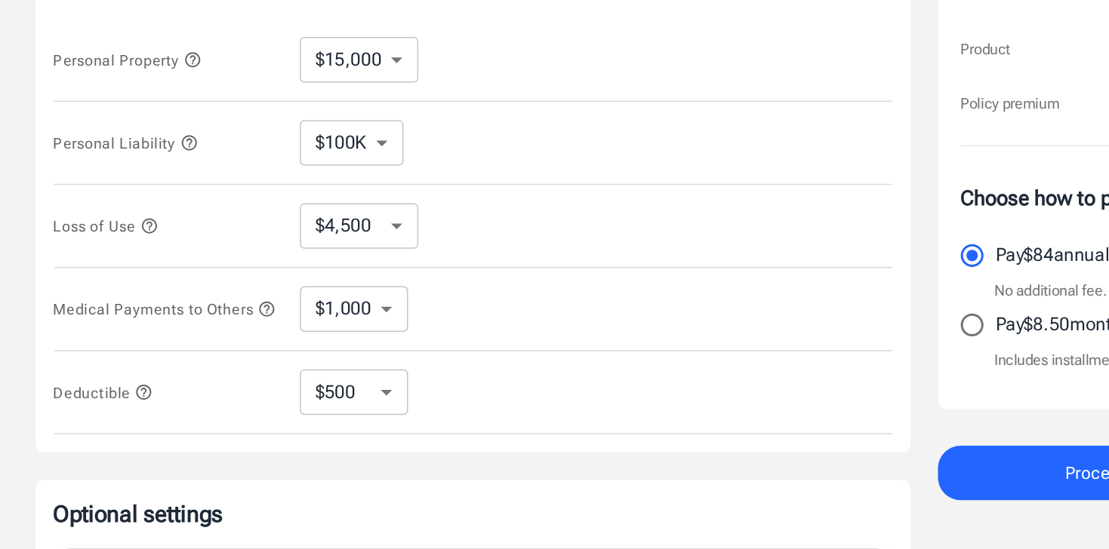
click at [362, 306] on select "$4,500 $7,500 $13,500 $22,500 $34,500 $55,500 $85,500 $130K $200K" at bounding box center [334, 303] width 78 height 30
click at [295, 288] on select "$4,500 $7,500 $13,500 $22,500 $34,500 $55,500 $85,500 $130K $200K" at bounding box center [334, 303] width 78 height 30
click at [355, 255] on select "$100K $200K $300K $400K $500K" at bounding box center [329, 248] width 69 height 30
click at [295, 233] on select "$100K $200K $300K $400K $500K" at bounding box center [329, 248] width 69 height 30
click at [355, 198] on select "$10,000 $15,000 $20,000 $25,000 $30,000 $40,000 $50,000 $100K $150K $200K $250K" at bounding box center [334, 193] width 78 height 30
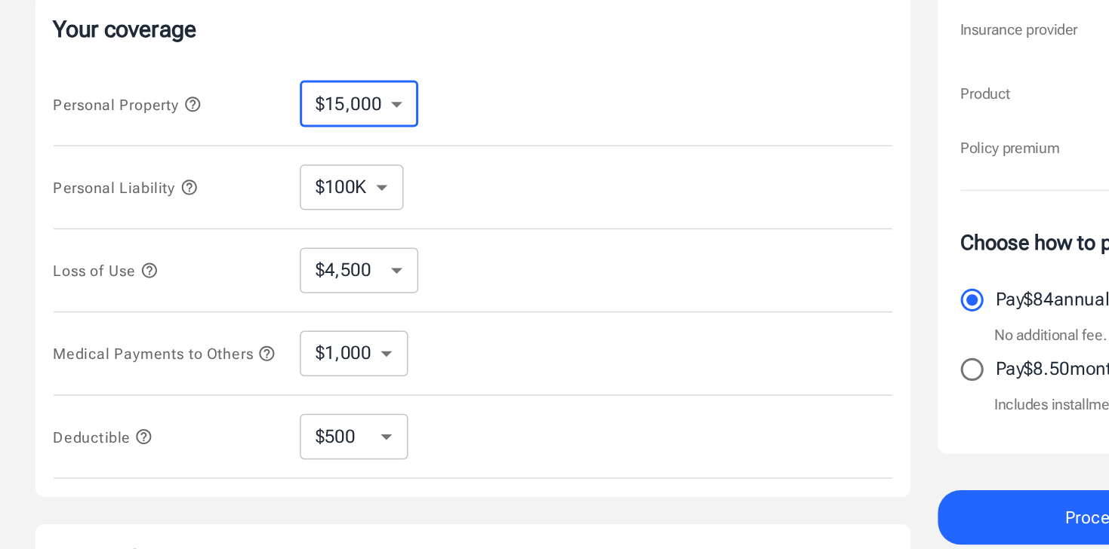
click at [329, 199] on select "$10,000 $15,000 $20,000 $25,000 $30,000 $40,000 $50,000 $100K $150K $200K $250K" at bounding box center [334, 193] width 78 height 30
select select "10000"
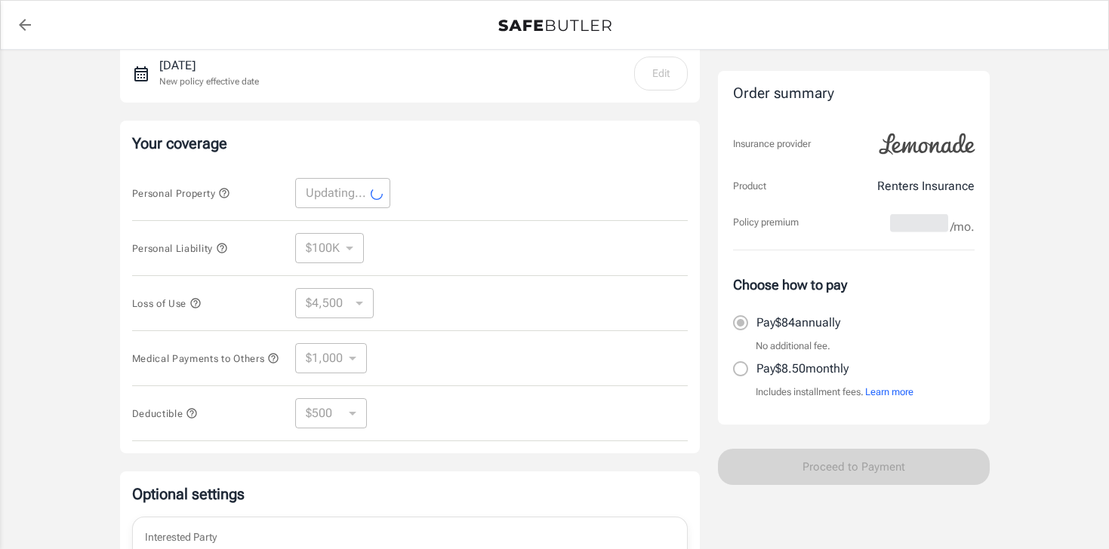
select select "10000"
select select "3000"
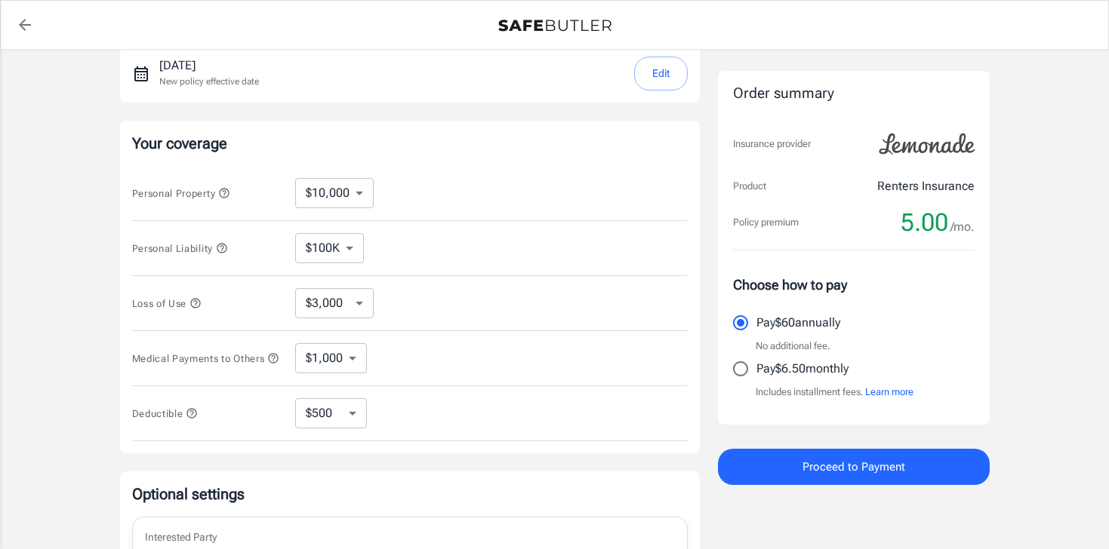
click at [793, 457] on button "Proceed to Payment" at bounding box center [854, 467] width 272 height 36
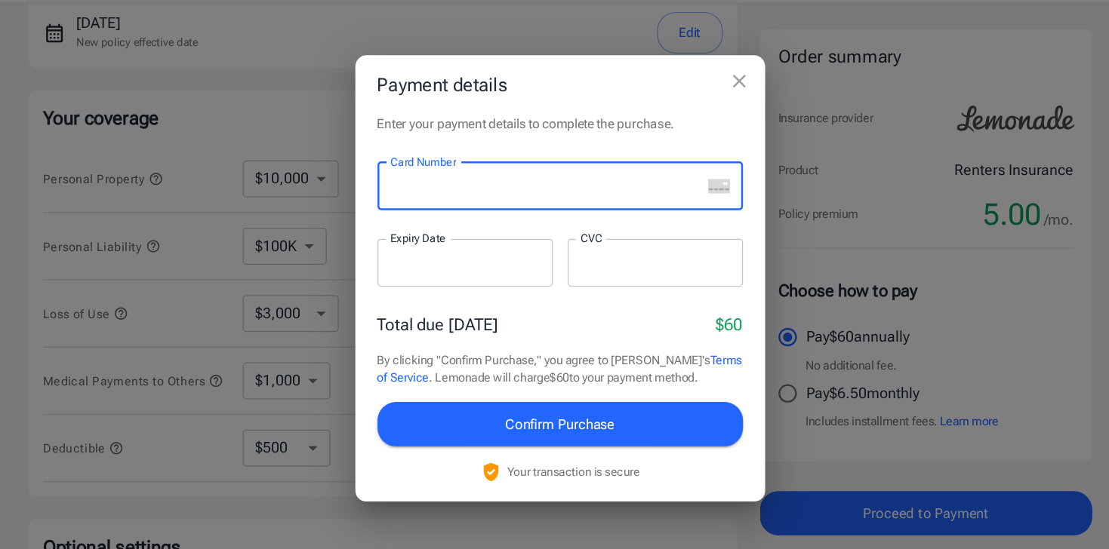
click at [570, 155] on div "Enter your payment details to complete the purchase. Card Number Card Number ​ …" at bounding box center [554, 298] width 335 height 317
click at [451, 251] on div at bounding box center [476, 261] width 143 height 39
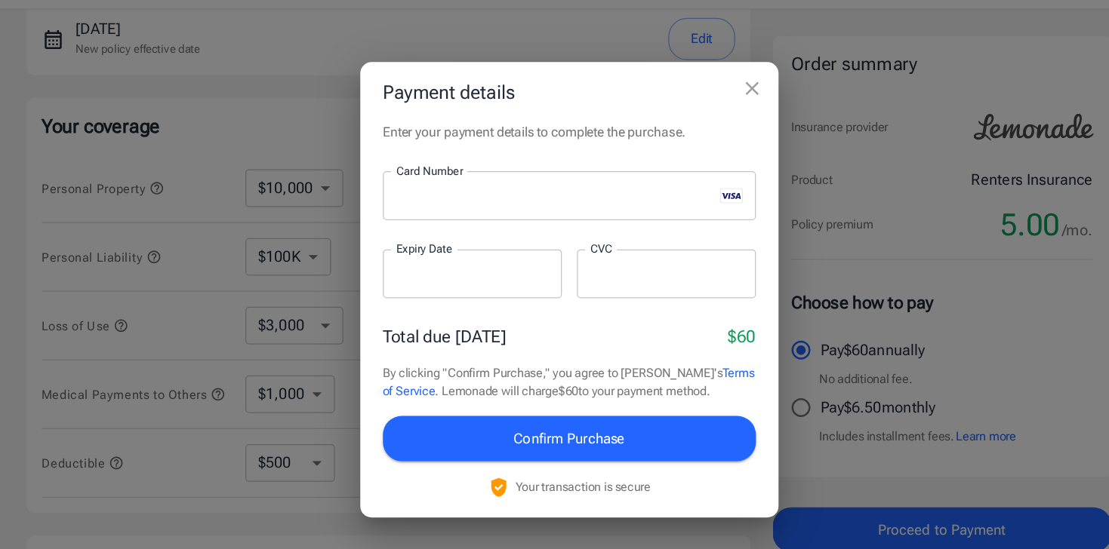
click at [461, 274] on div at bounding box center [476, 261] width 143 height 39
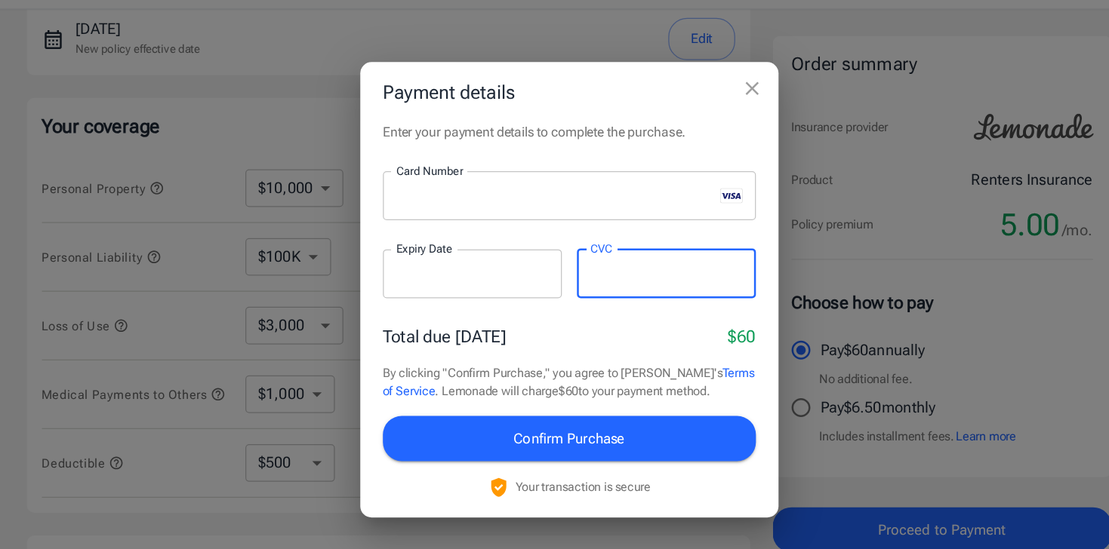
click at [539, 305] on div "Total due [DATE] $60" at bounding box center [554, 312] width 299 height 20
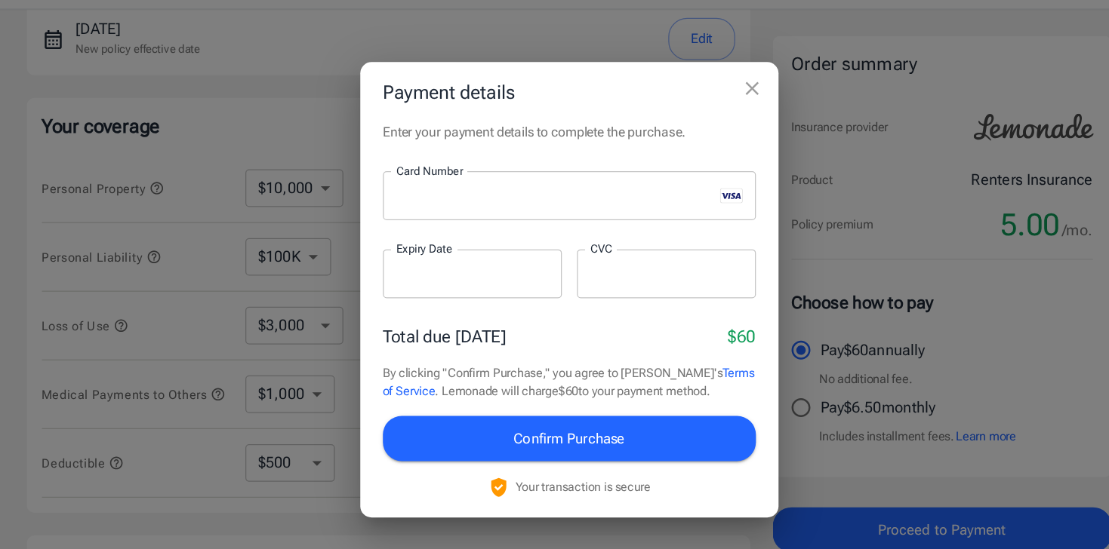
click at [539, 305] on div "Total due [DATE] $60" at bounding box center [554, 312] width 299 height 20
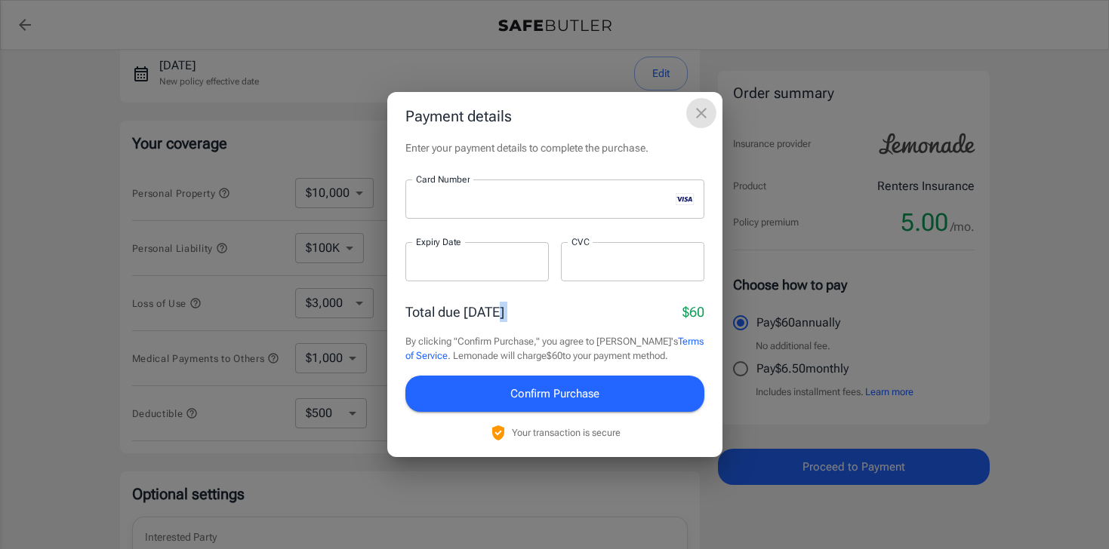
click at [703, 115] on icon "close" at bounding box center [701, 113] width 11 height 11
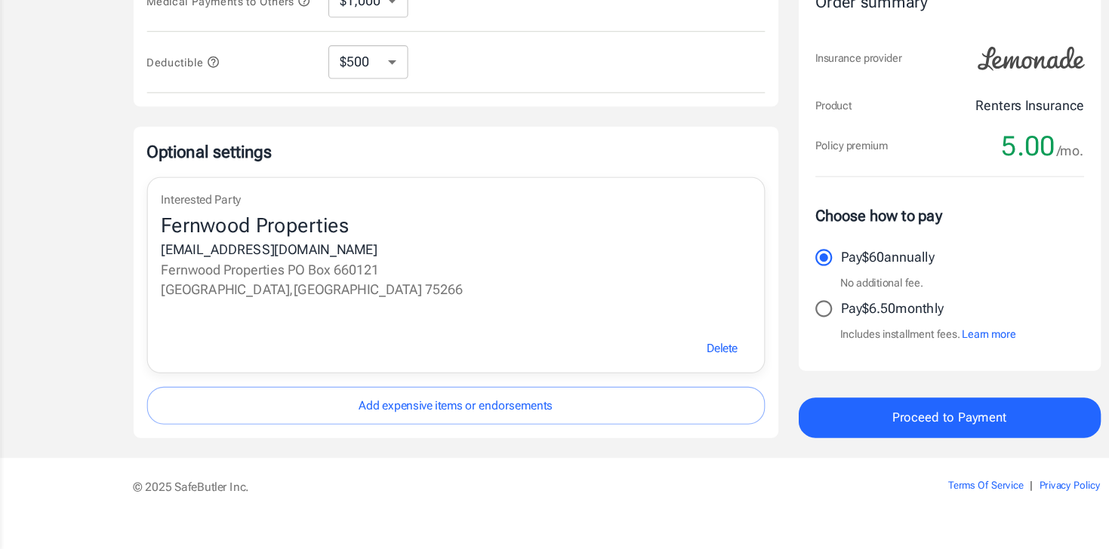
scroll to position [528, 0]
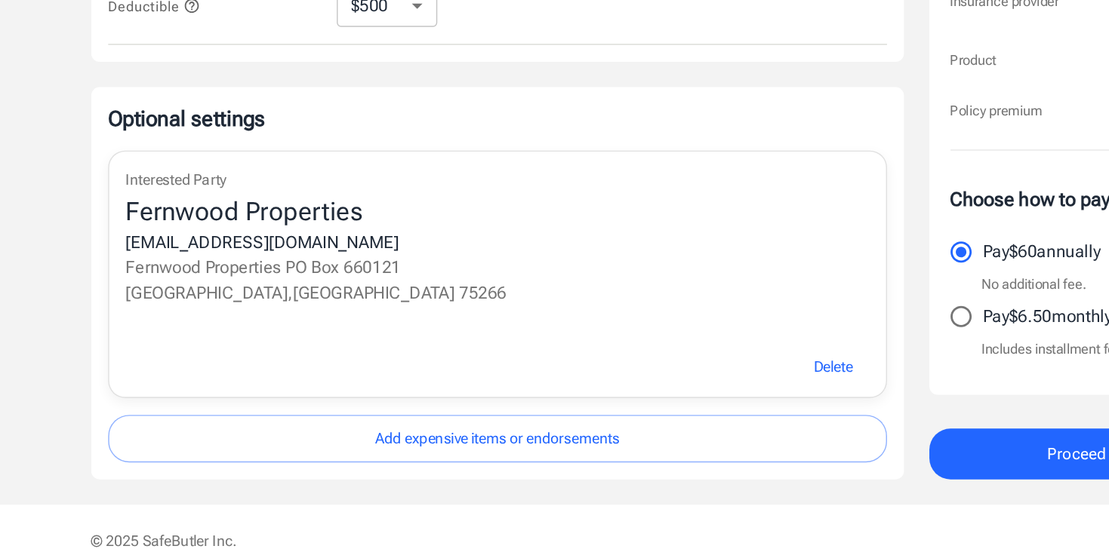
click at [383, 357] on div "Delete" at bounding box center [410, 369] width 554 height 45
click at [269, 260] on div "Fernwood Properties" at bounding box center [410, 260] width 530 height 24
click at [642, 373] on span "Delete" at bounding box center [649, 369] width 28 height 19
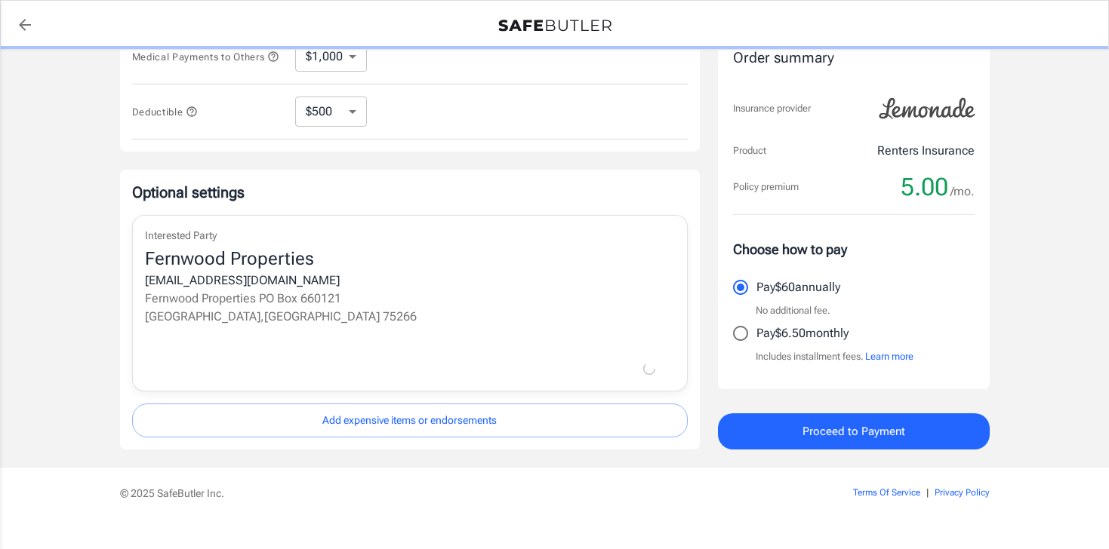
scroll to position [415, 0]
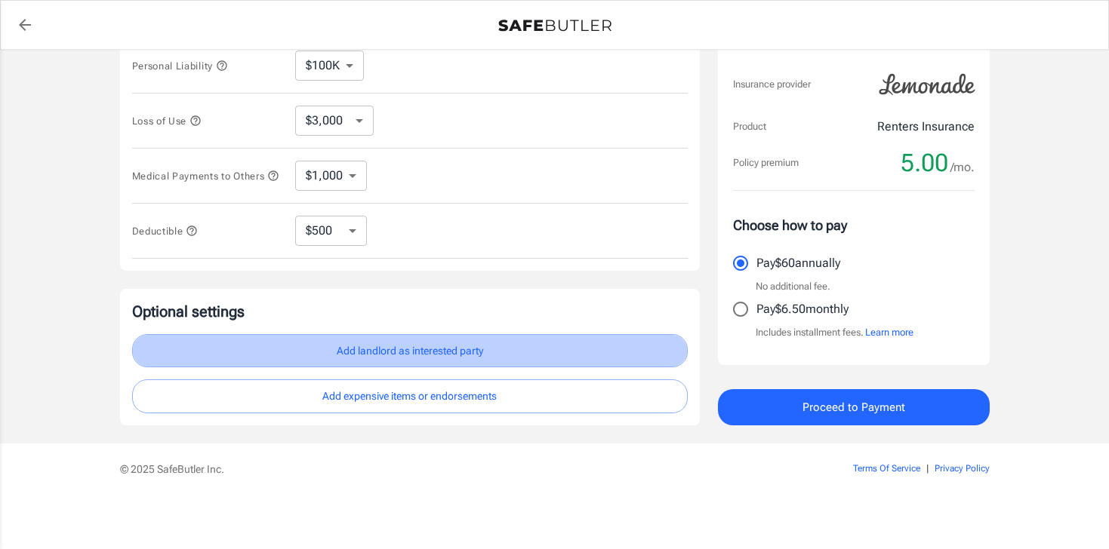
click at [297, 346] on button "Add landlord as interested party" at bounding box center [409, 351] width 555 height 34
select select "[GEOGRAPHIC_DATA]"
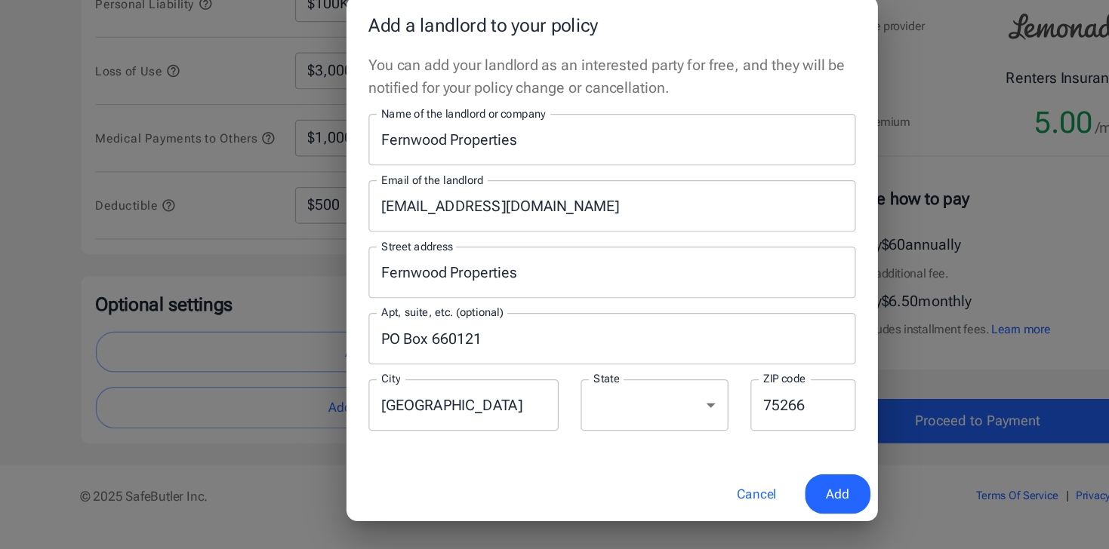
click at [482, 174] on input "Fernwood Properties" at bounding box center [554, 177] width 399 height 42
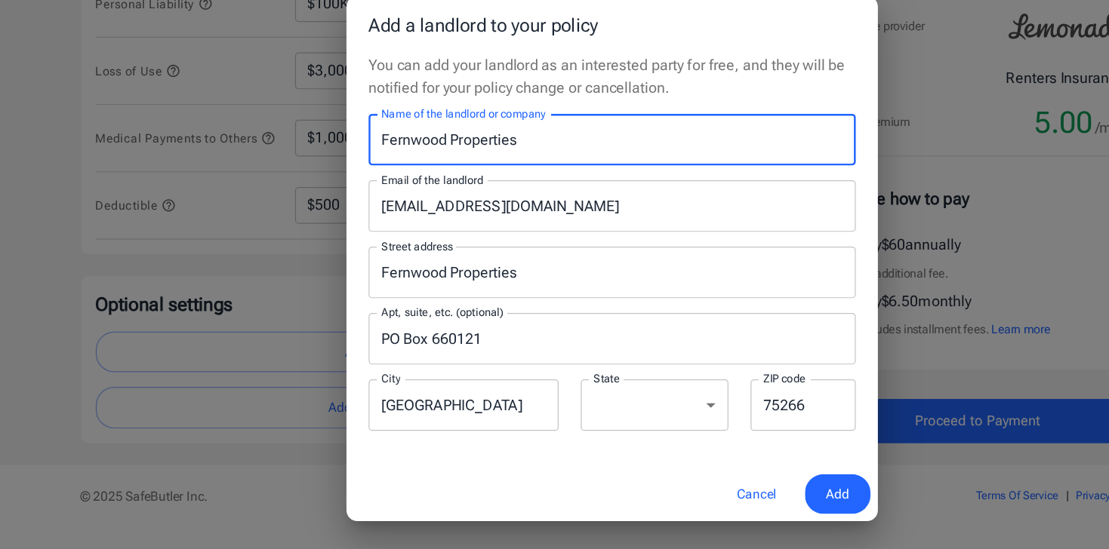
click at [369, 176] on input "Fernwood Properties" at bounding box center [554, 177] width 399 height 42
click at [367, 180] on input "Fernwood Properties" at bounding box center [554, 177] width 399 height 42
click at [564, 177] on input "TheGuarantors, Fernwood Properties" at bounding box center [554, 177] width 399 height 42
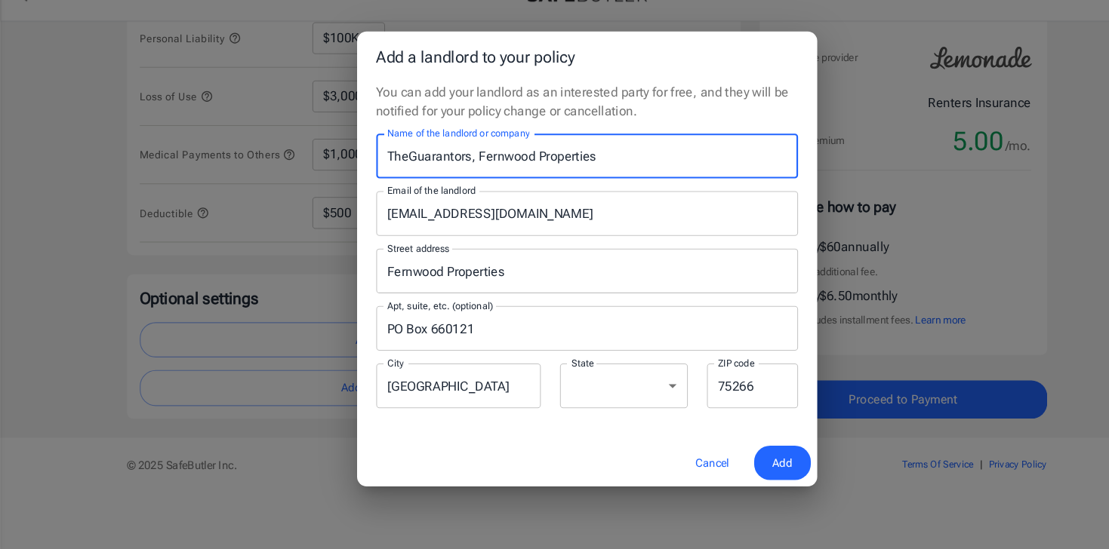
scroll to position [412, 0]
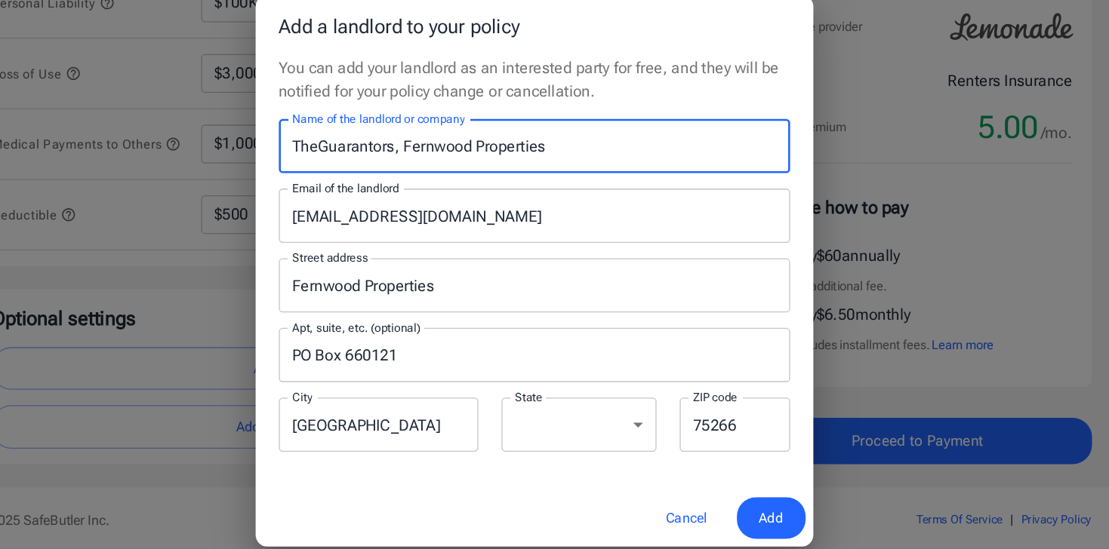
type input "TheGuarantors, Fernwood Properties"
click at [730, 454] on button "Add" at bounding box center [739, 467] width 54 height 32
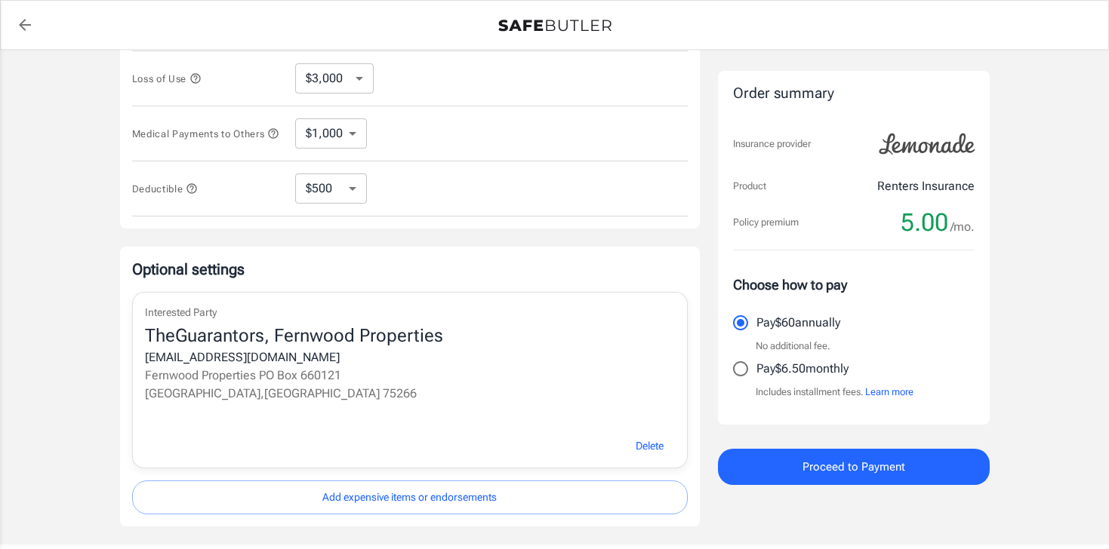
scroll to position [559, 0]
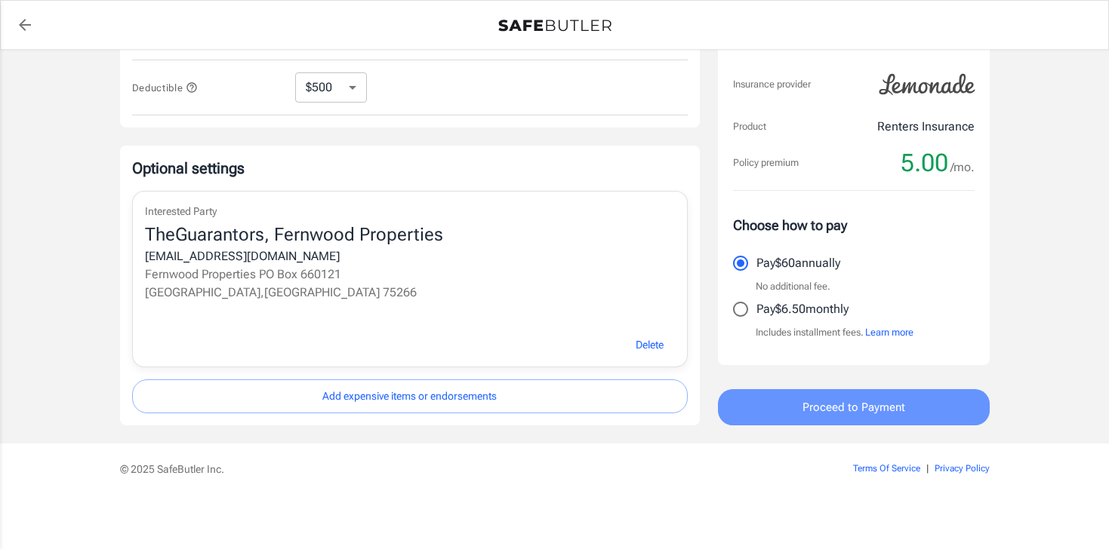
click at [814, 416] on span "Proceed to Payment" at bounding box center [853, 408] width 103 height 20
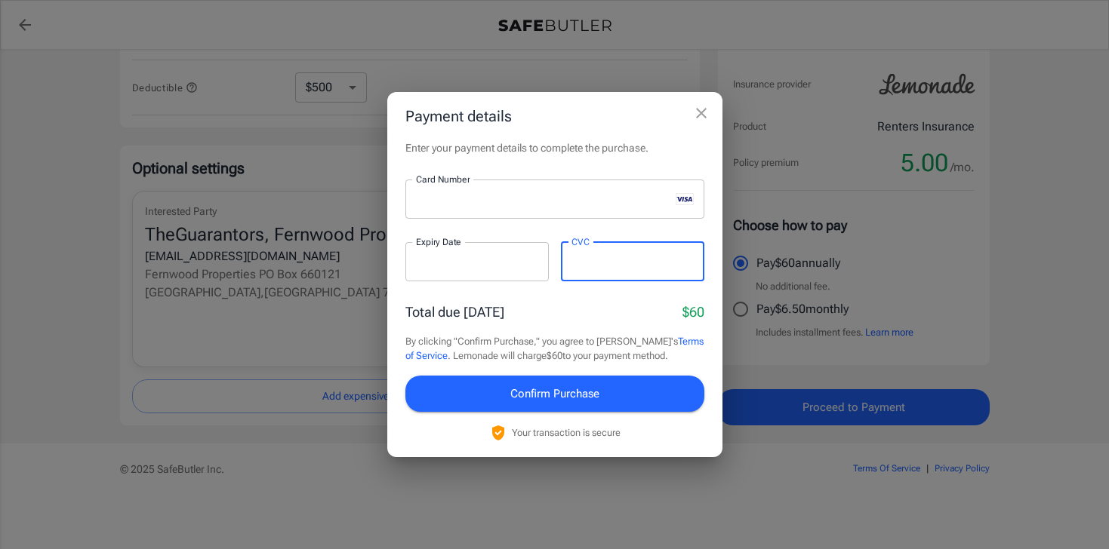
click at [577, 315] on div "Total due [DATE] $60" at bounding box center [554, 312] width 299 height 20
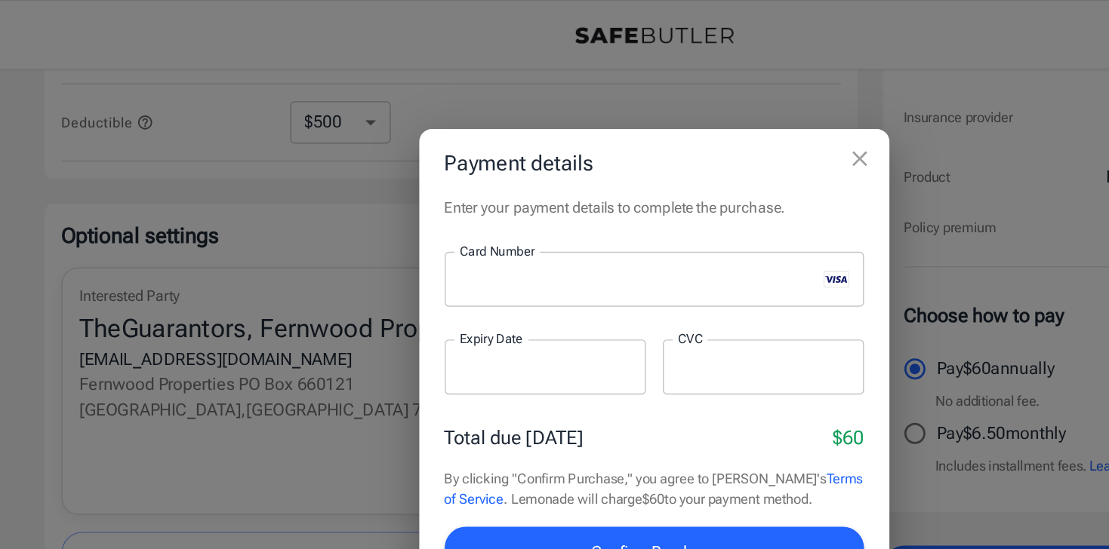
click at [701, 112] on icon "close" at bounding box center [701, 113] width 11 height 11
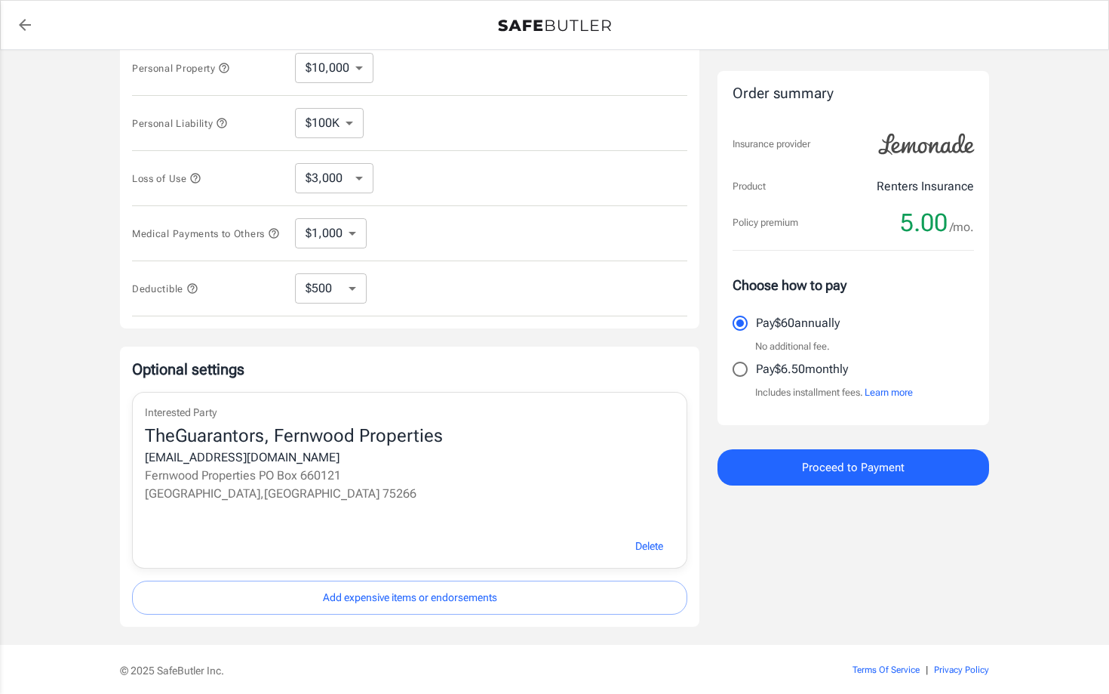
scroll to position [389, 0]
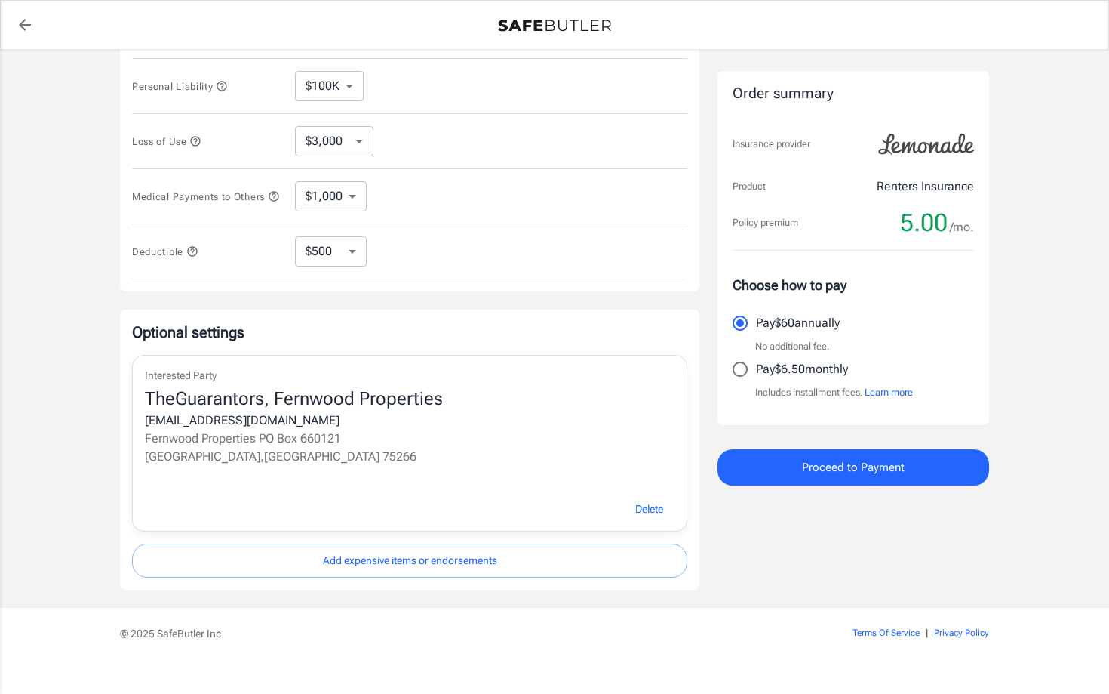
click at [756, 468] on button "Proceed to Payment" at bounding box center [854, 467] width 272 height 36
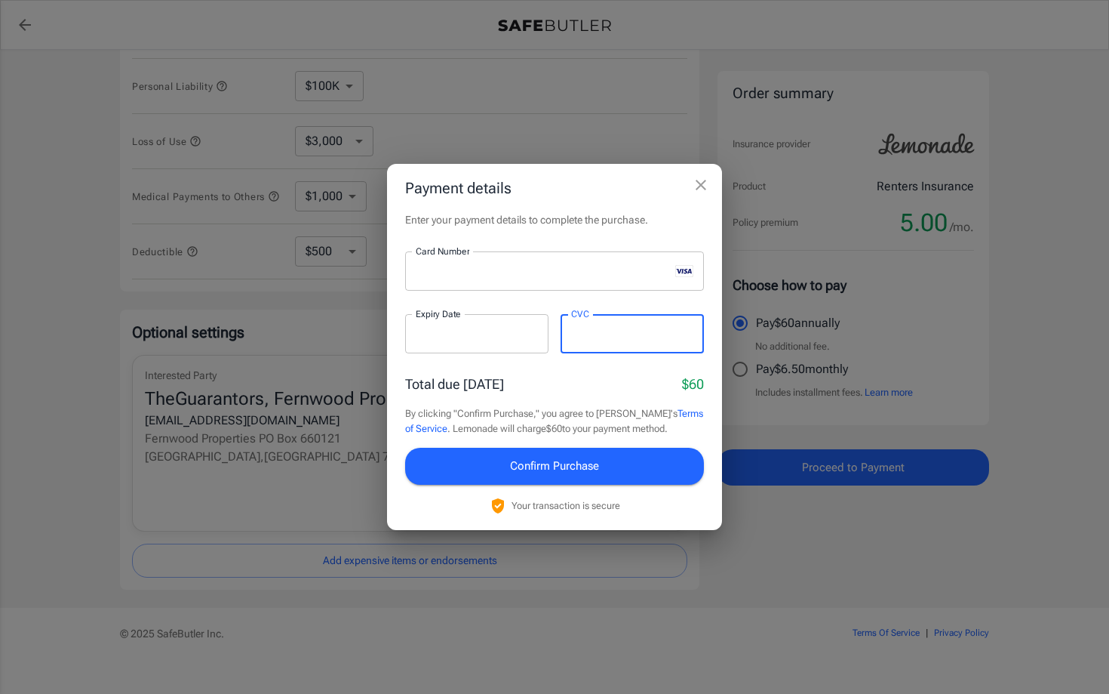
click at [554, 383] on div "Total due [DATE] $60" at bounding box center [554, 384] width 299 height 20
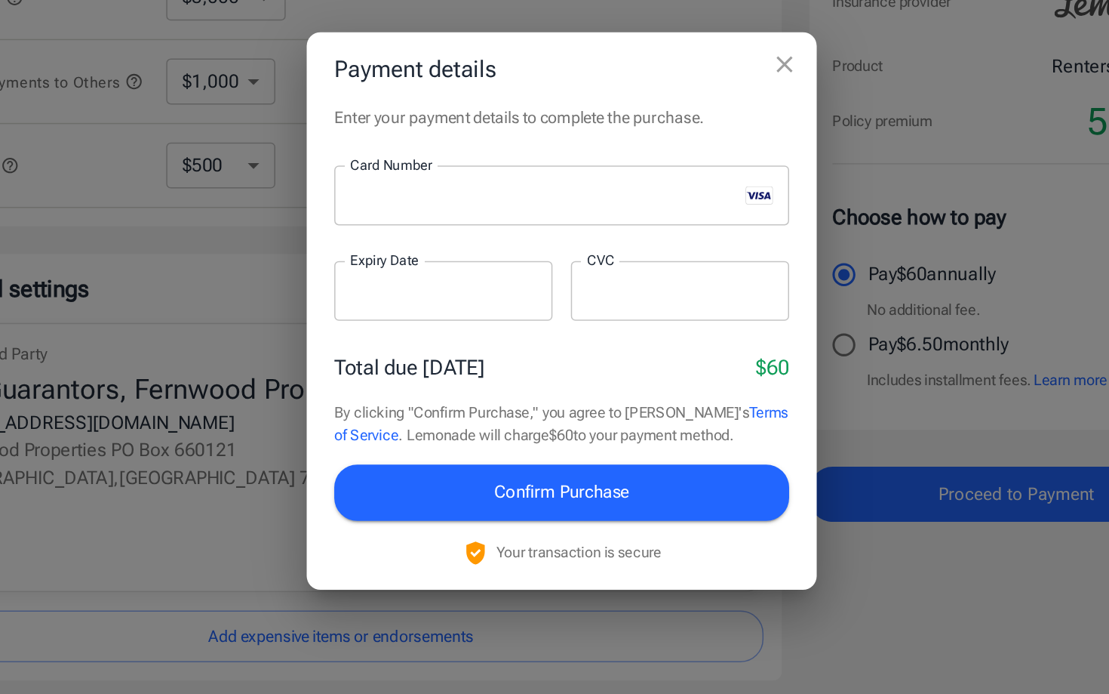
click at [433, 429] on link "Terms of Service" at bounding box center [554, 421] width 298 height 26
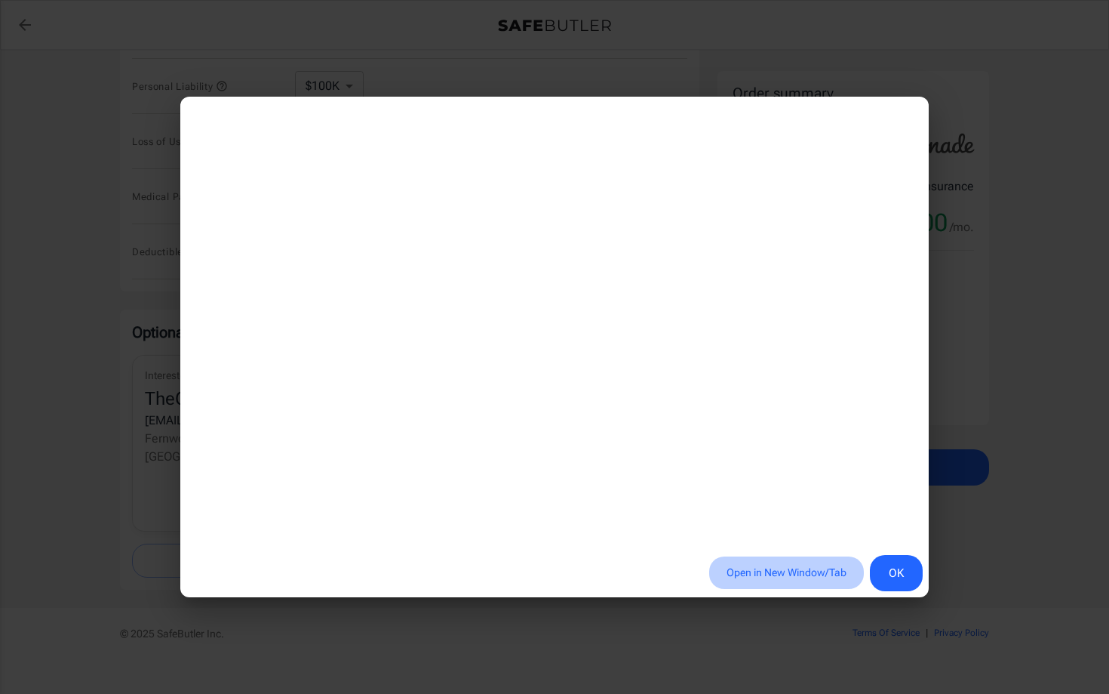
click at [796, 549] on button "Open in New Window/Tab" at bounding box center [786, 572] width 155 height 32
click at [891, 549] on button "OK" at bounding box center [896, 573] width 53 height 36
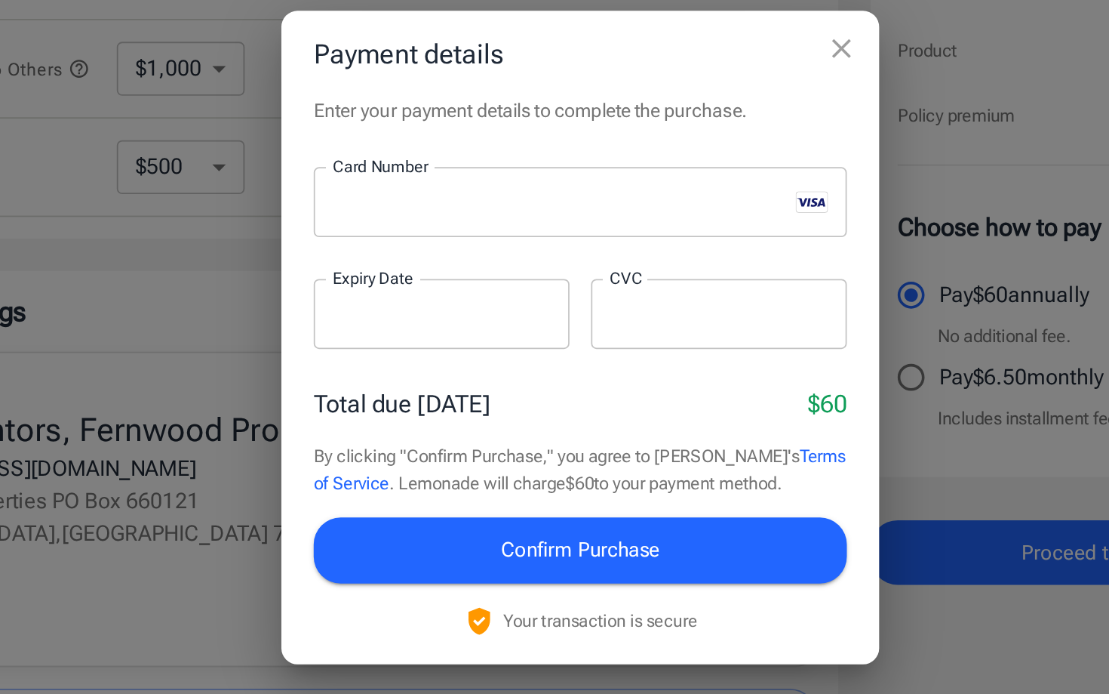
click at [516, 463] on span "Confirm Purchase" at bounding box center [554, 466] width 89 height 20
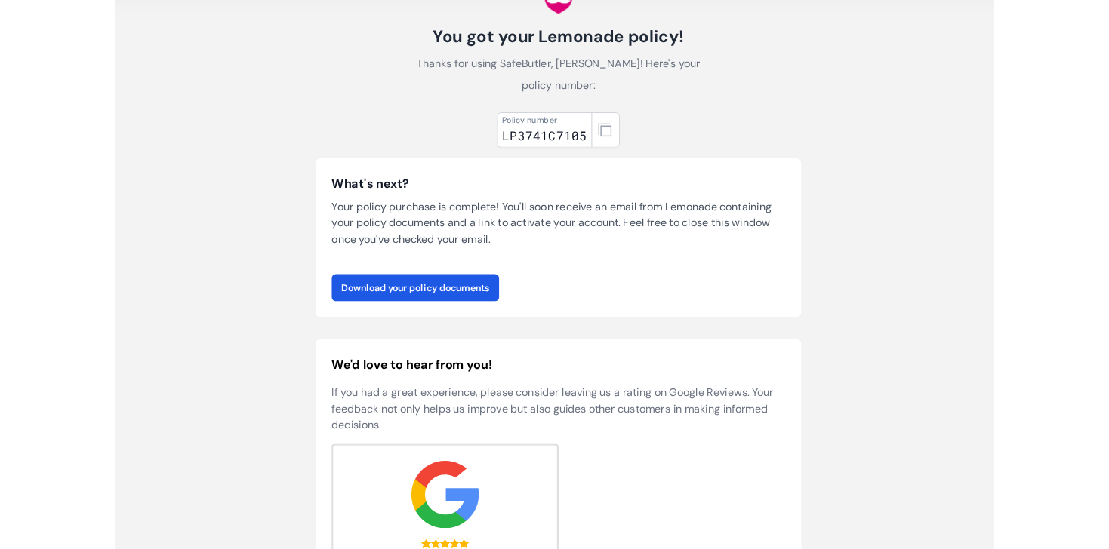
scroll to position [38, 0]
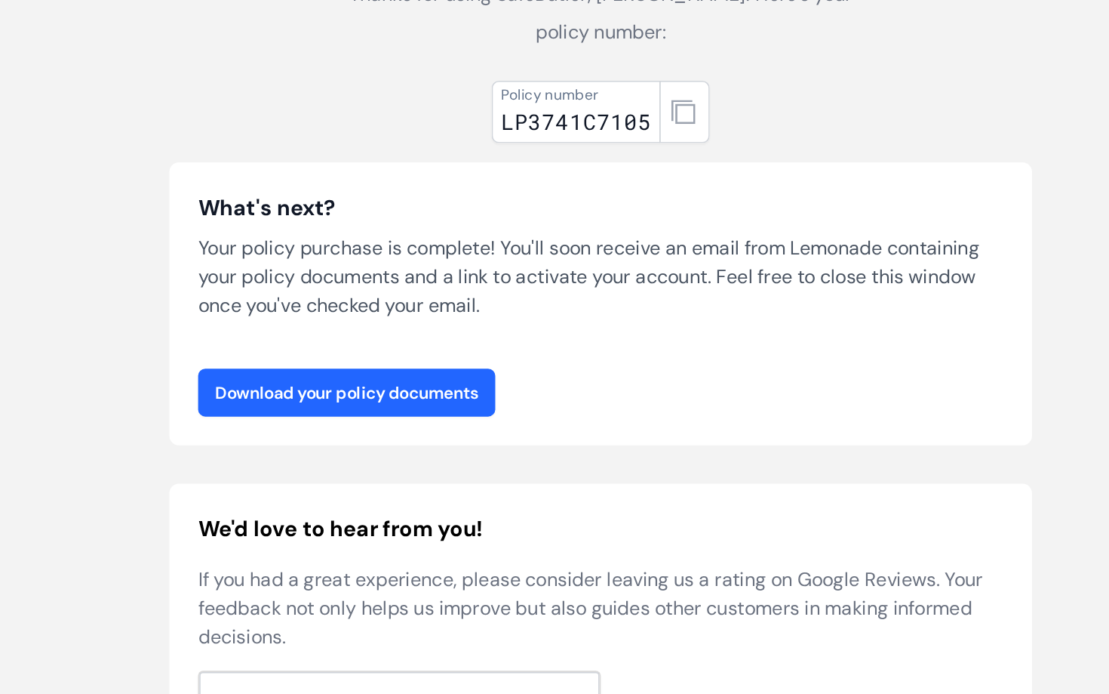
click at [436, 383] on link "Download your policy documents" at bounding box center [394, 398] width 187 height 30
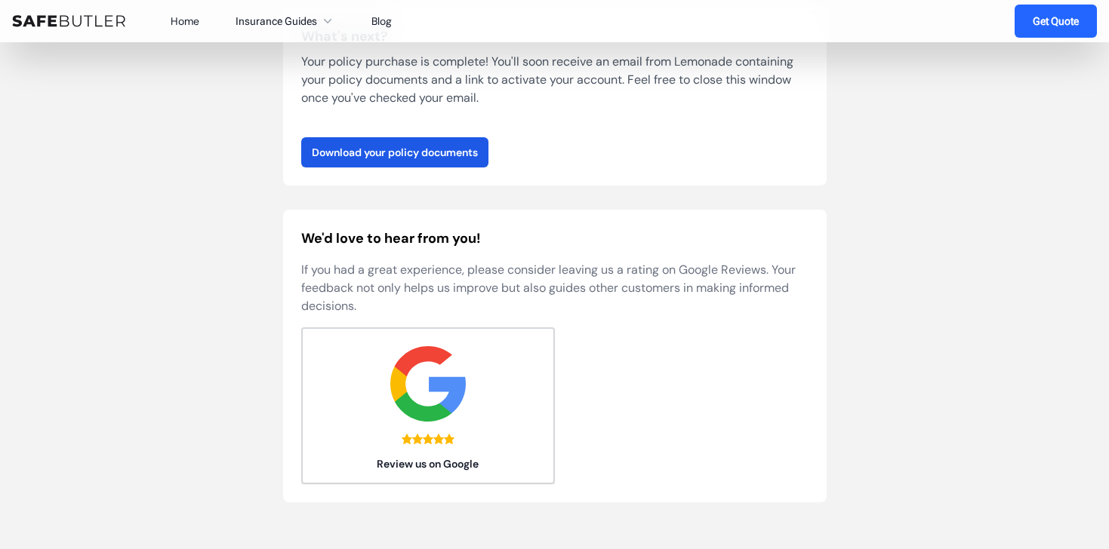
scroll to position [0, 0]
